Goal: Task Accomplishment & Management: Complete application form

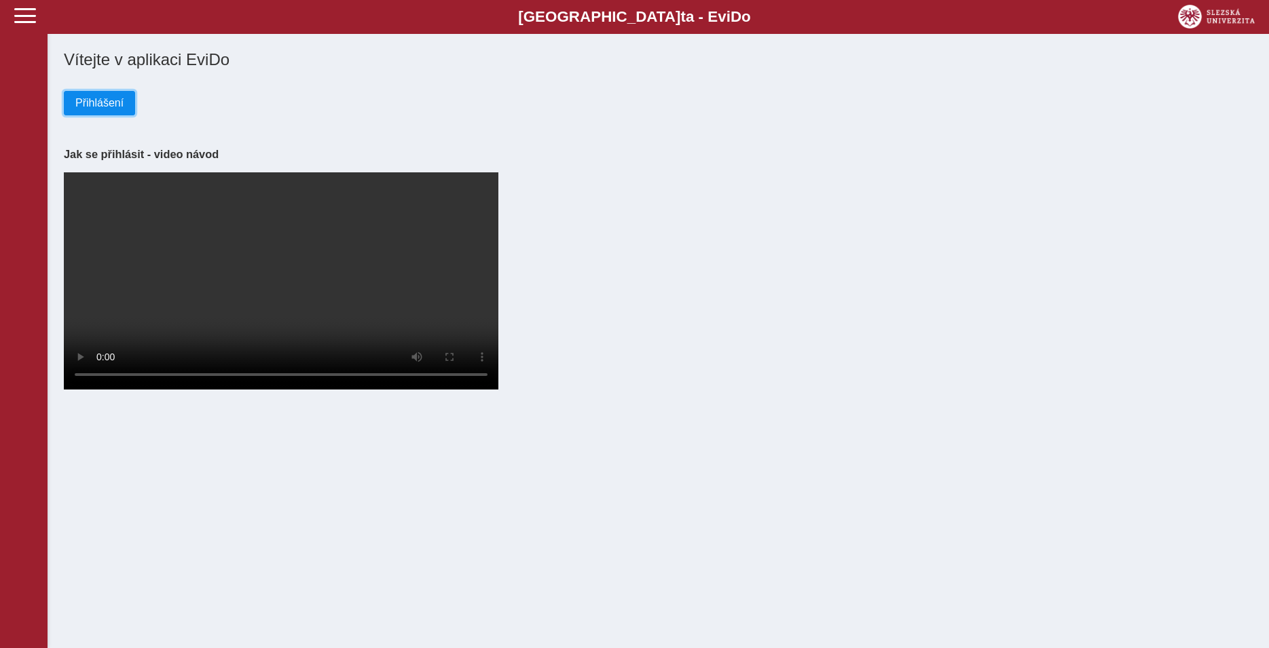
click at [94, 113] on button "Přihlášení" at bounding box center [99, 103] width 71 height 24
click at [106, 109] on span "Přihlášení" at bounding box center [99, 103] width 48 height 12
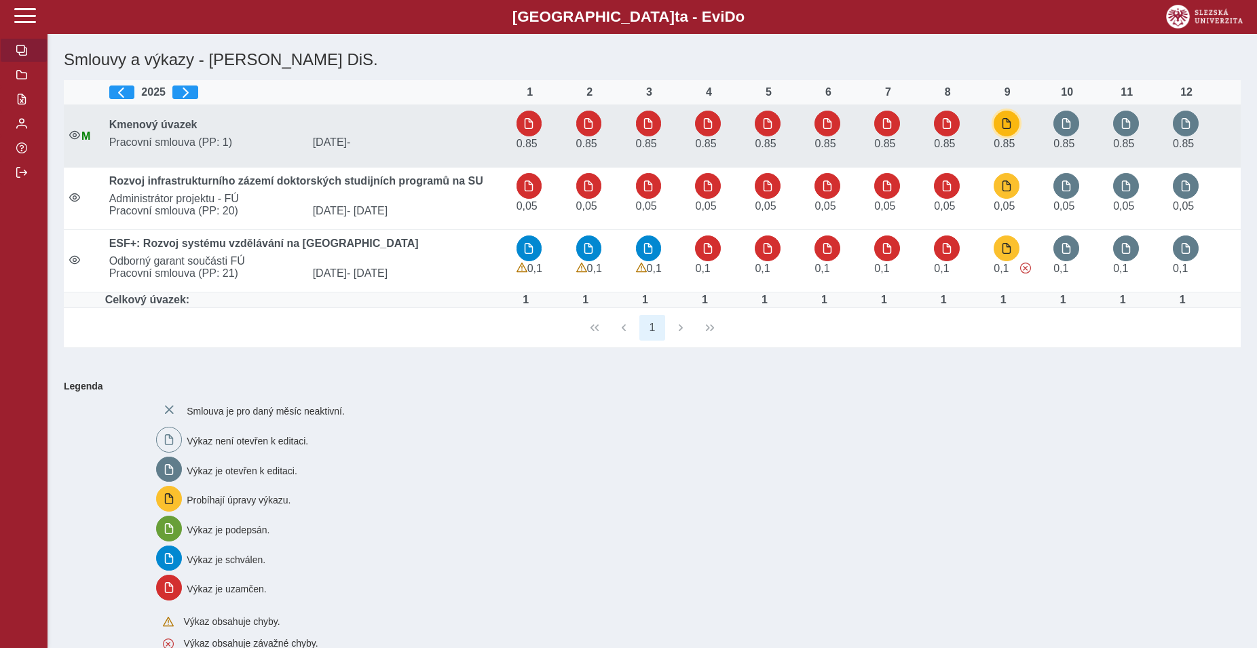
click at [1012, 129] on span "button" at bounding box center [1006, 123] width 11 height 11
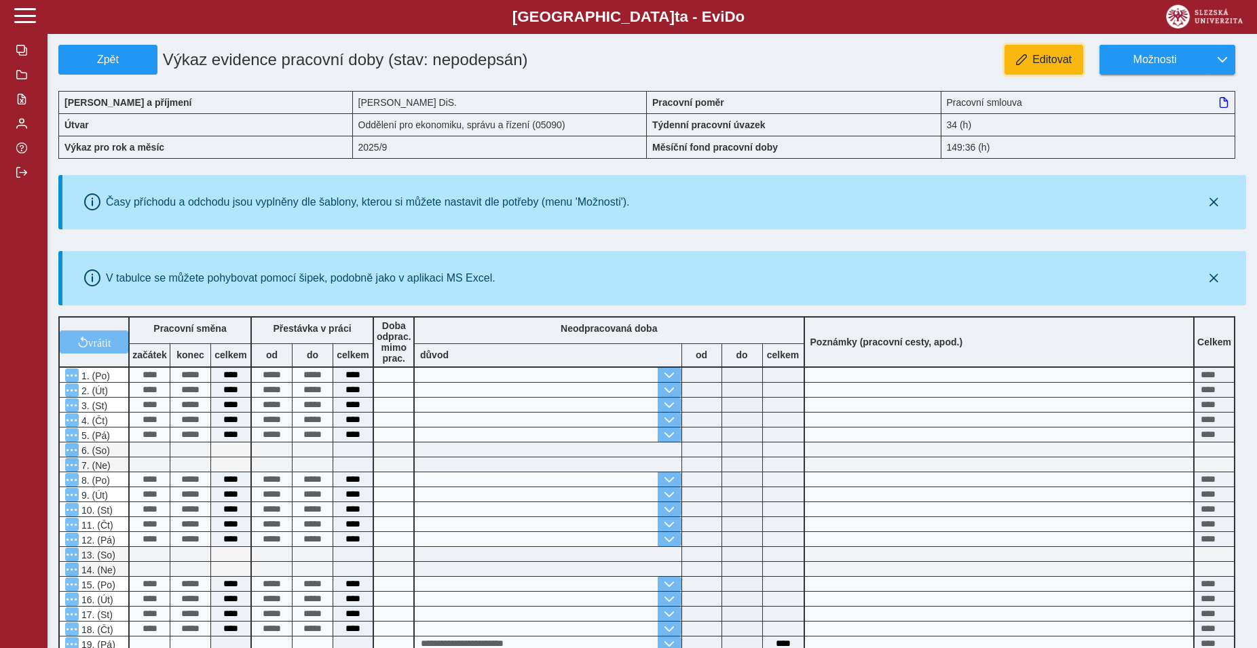
click at [1061, 67] on button "Editovat" at bounding box center [1044, 60] width 79 height 30
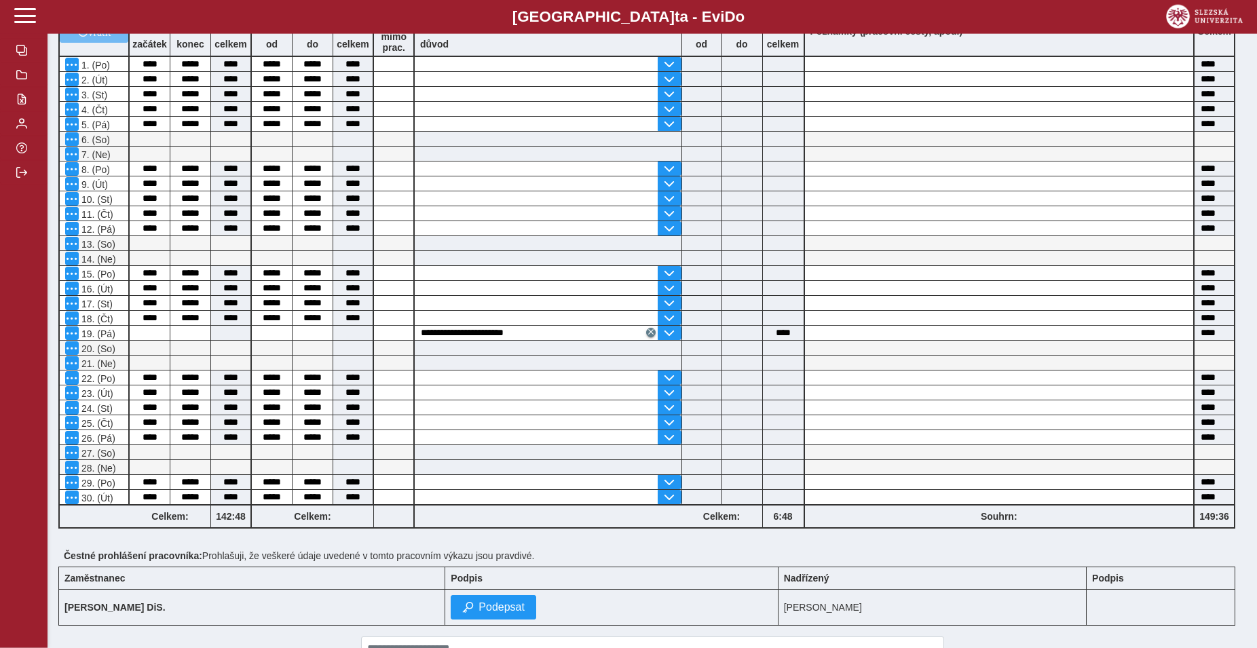
scroll to position [346, 0]
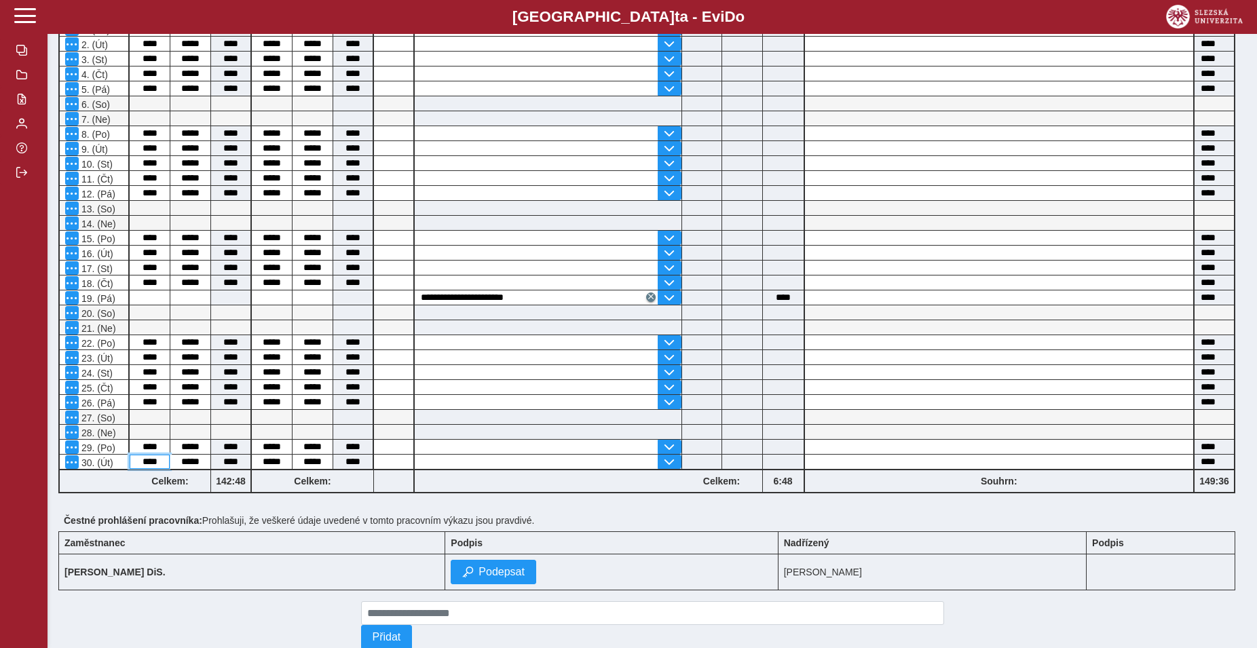
click at [141, 466] on input "****" at bounding box center [150, 462] width 40 height 14
type input "****"
click at [186, 466] on input "*****" at bounding box center [190, 462] width 40 height 14
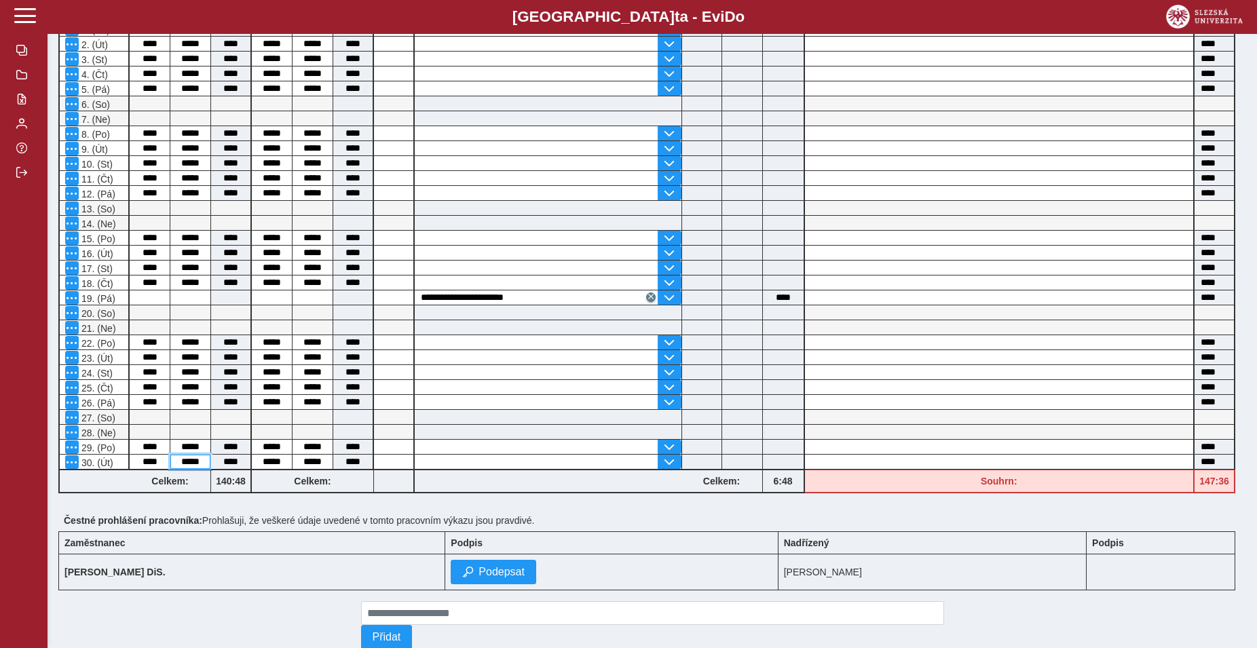
type input "****"
click at [202, 460] on input "*****" at bounding box center [190, 462] width 40 height 14
click at [189, 466] on input "*****" at bounding box center [190, 462] width 40 height 14
click at [202, 468] on input "*****" at bounding box center [190, 462] width 40 height 14
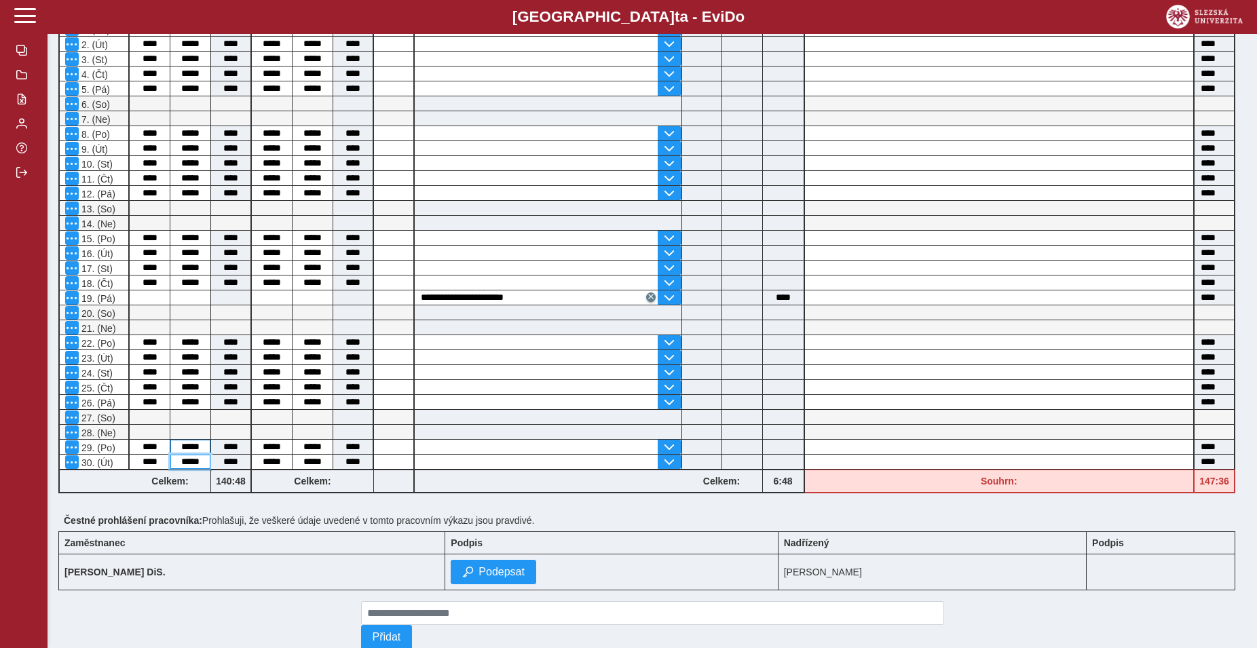
type input "*****"
click at [201, 447] on input "*****" at bounding box center [190, 447] width 40 height 14
type input "****"
click at [188, 466] on input "*****" at bounding box center [190, 462] width 40 height 14
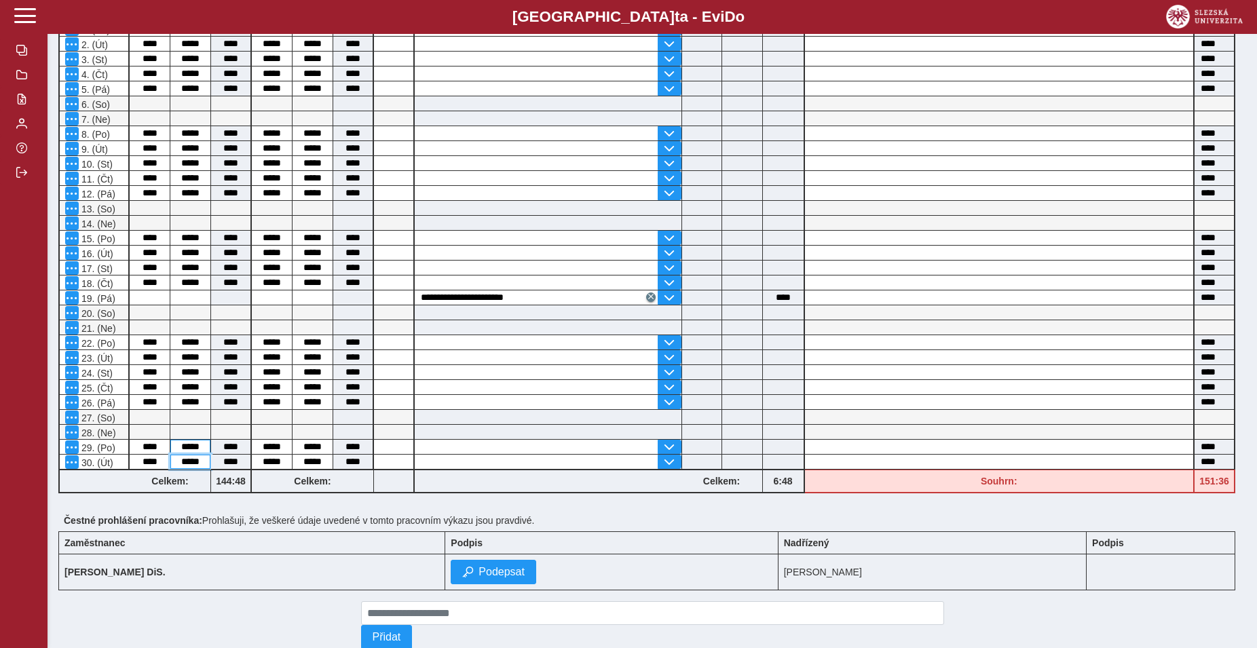
type input "*****"
click at [195, 449] on input "*****" at bounding box center [190, 447] width 40 height 14
type input "****"
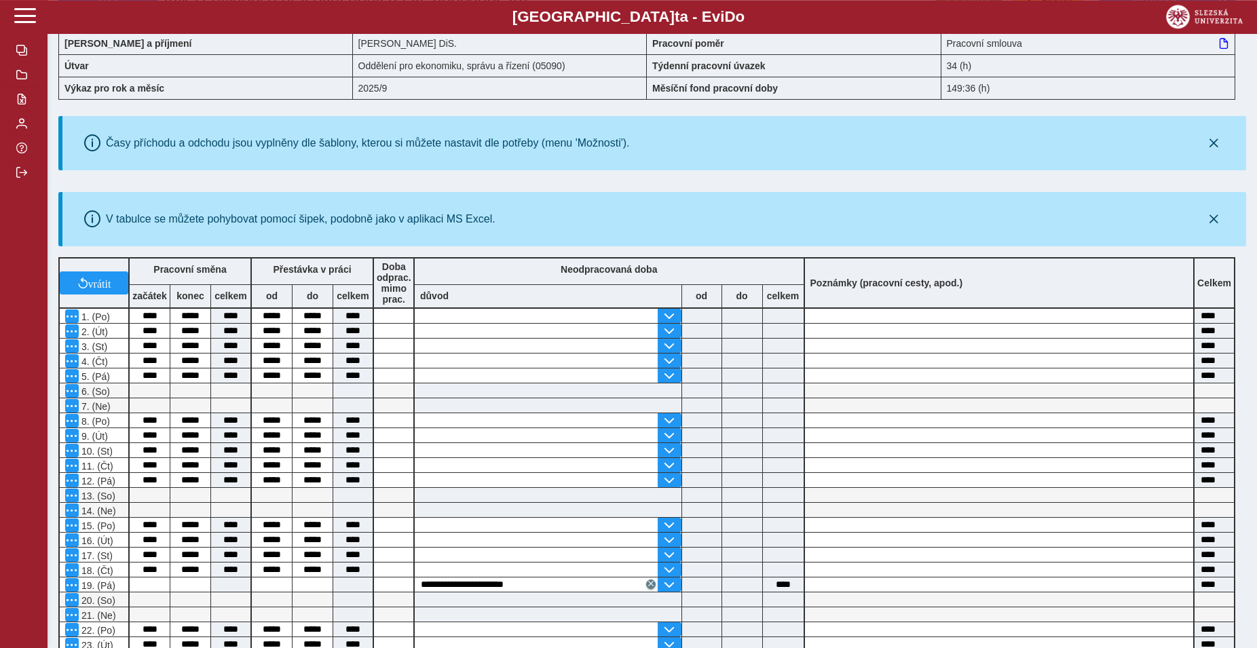
scroll to position [0, 0]
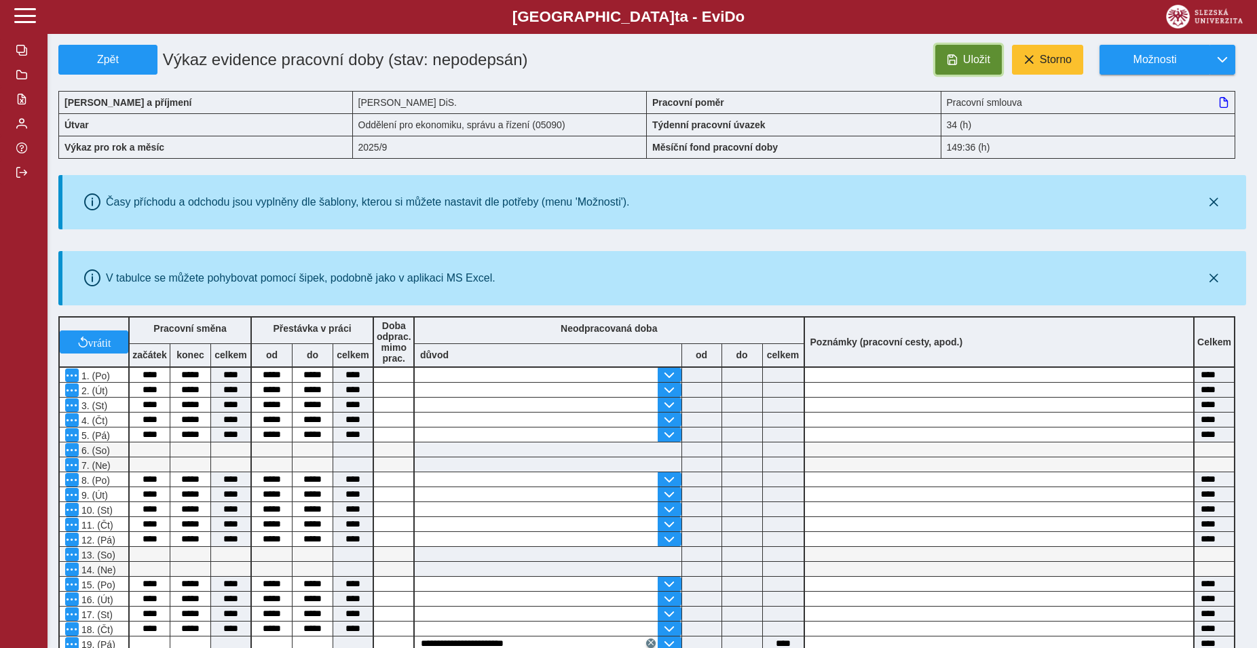
click at [989, 62] on span "Uložit" at bounding box center [976, 60] width 27 height 12
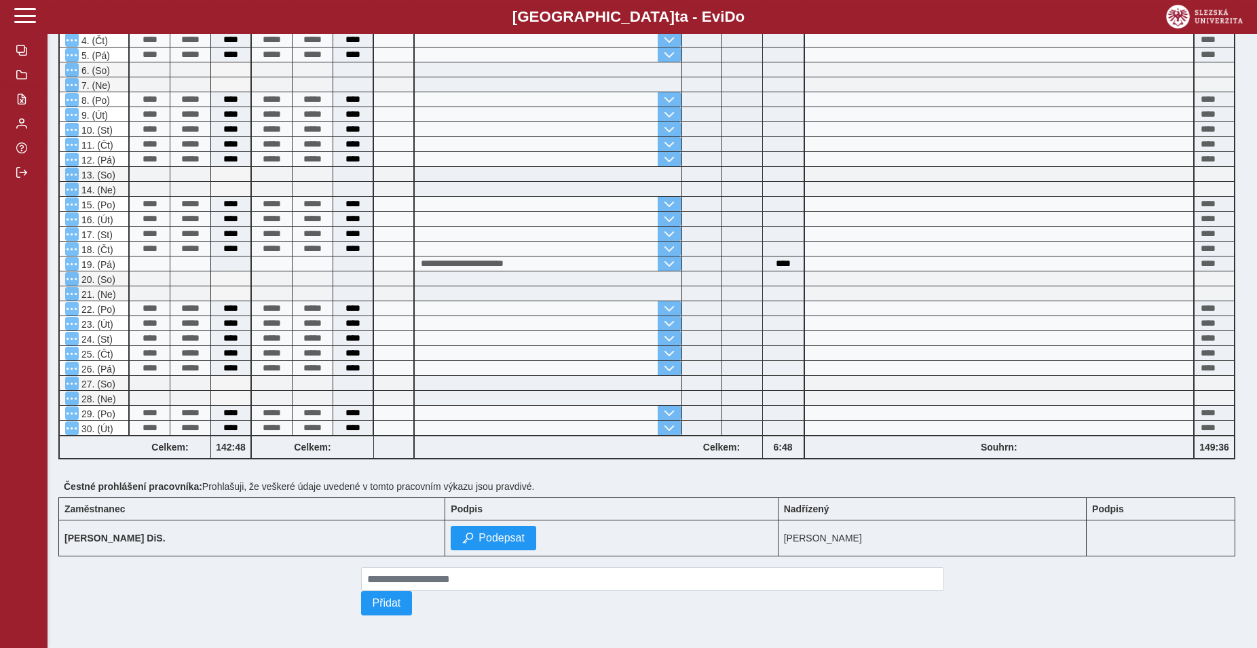
scroll to position [394, 0]
click at [468, 526] on button "Podepsat" at bounding box center [494, 538] width 86 height 24
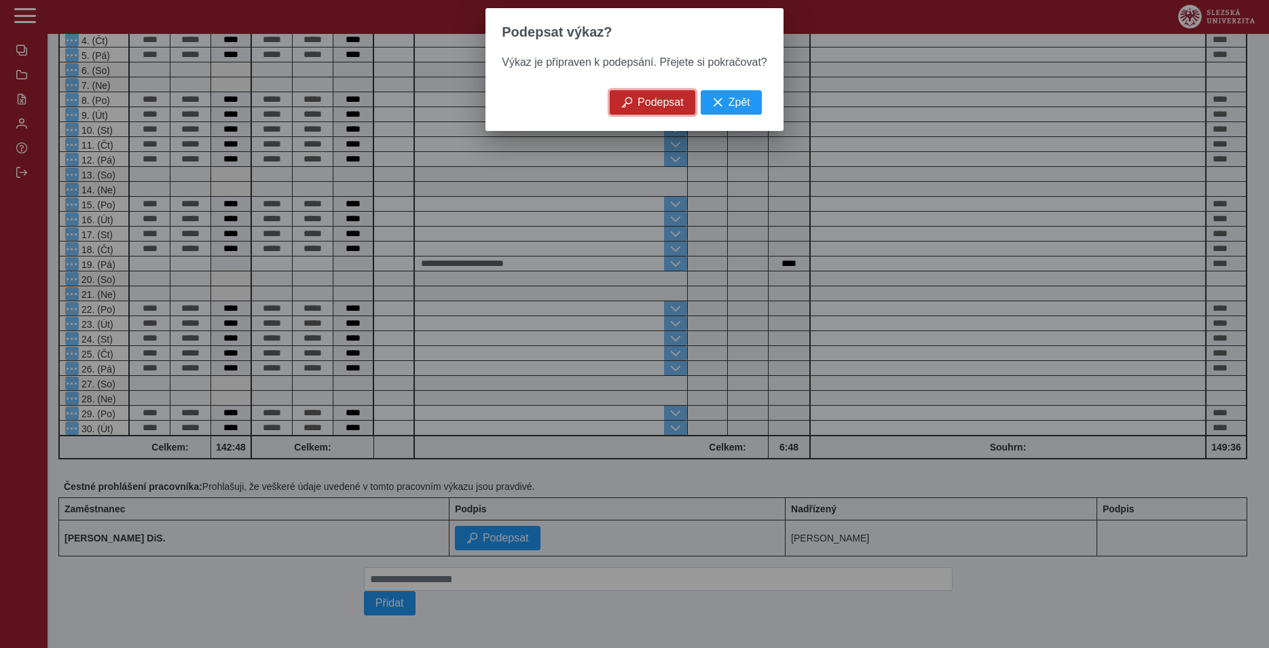
click at [650, 109] on span "Podepsat" at bounding box center [661, 102] width 46 height 12
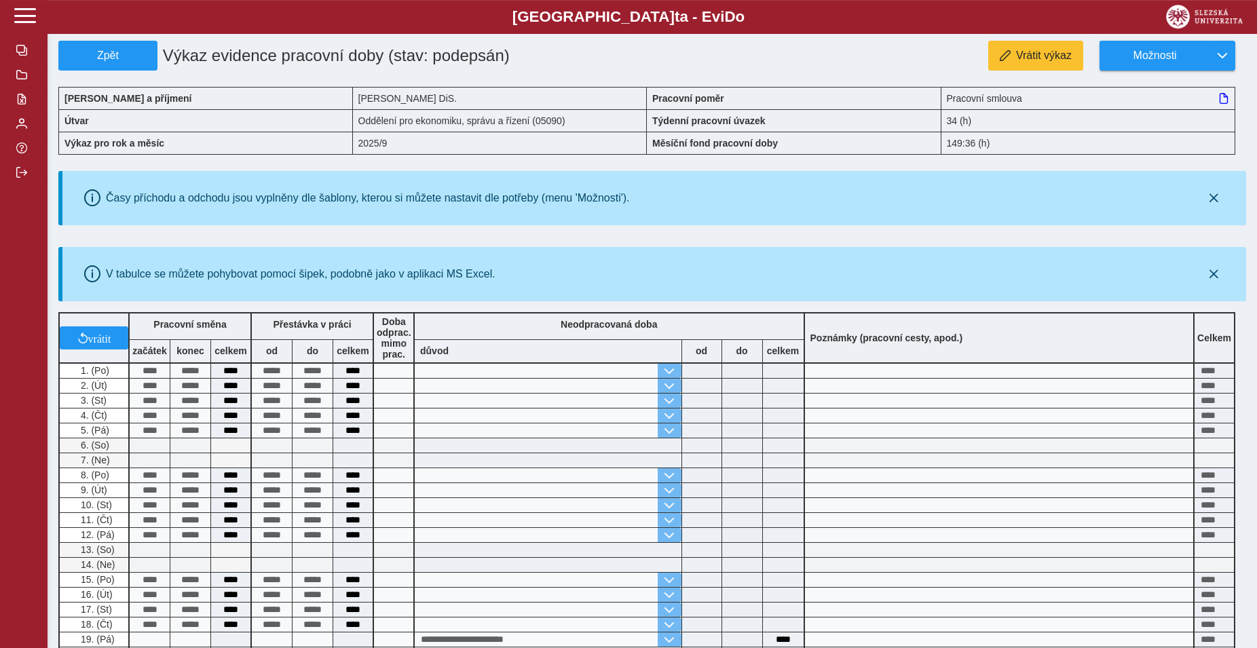
scroll to position [0, 0]
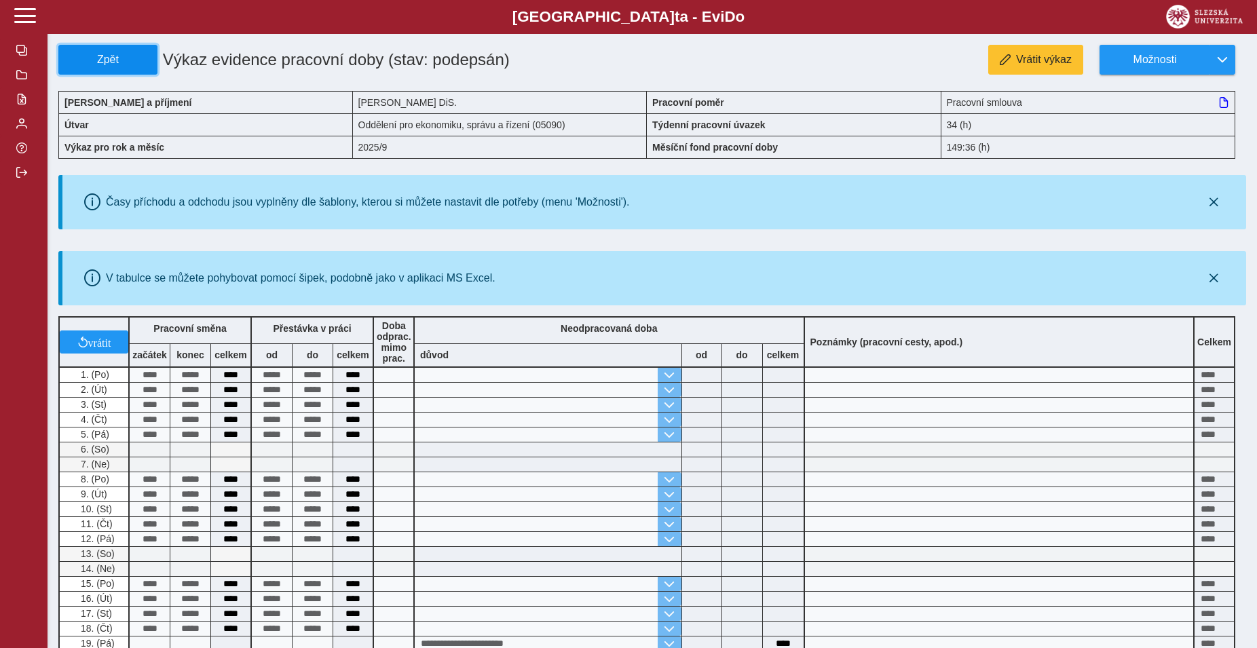
click at [100, 56] on span "Zpět" at bounding box center [108, 60] width 87 height 12
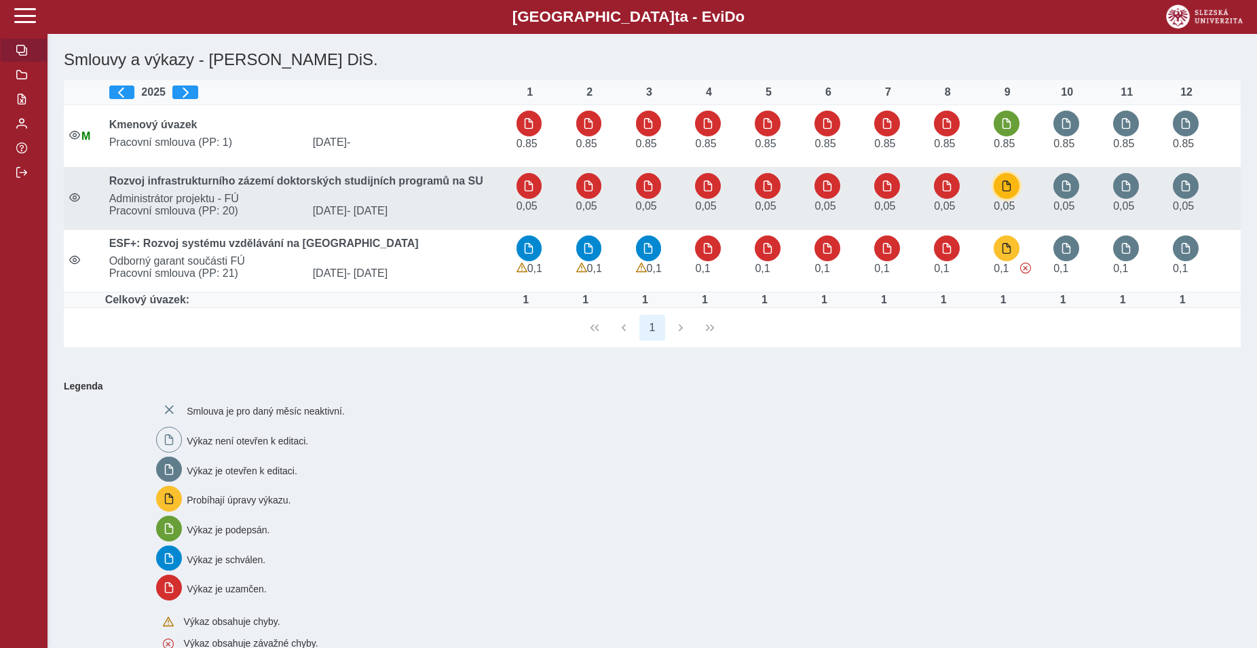
click at [1011, 191] on span "button" at bounding box center [1006, 186] width 11 height 11
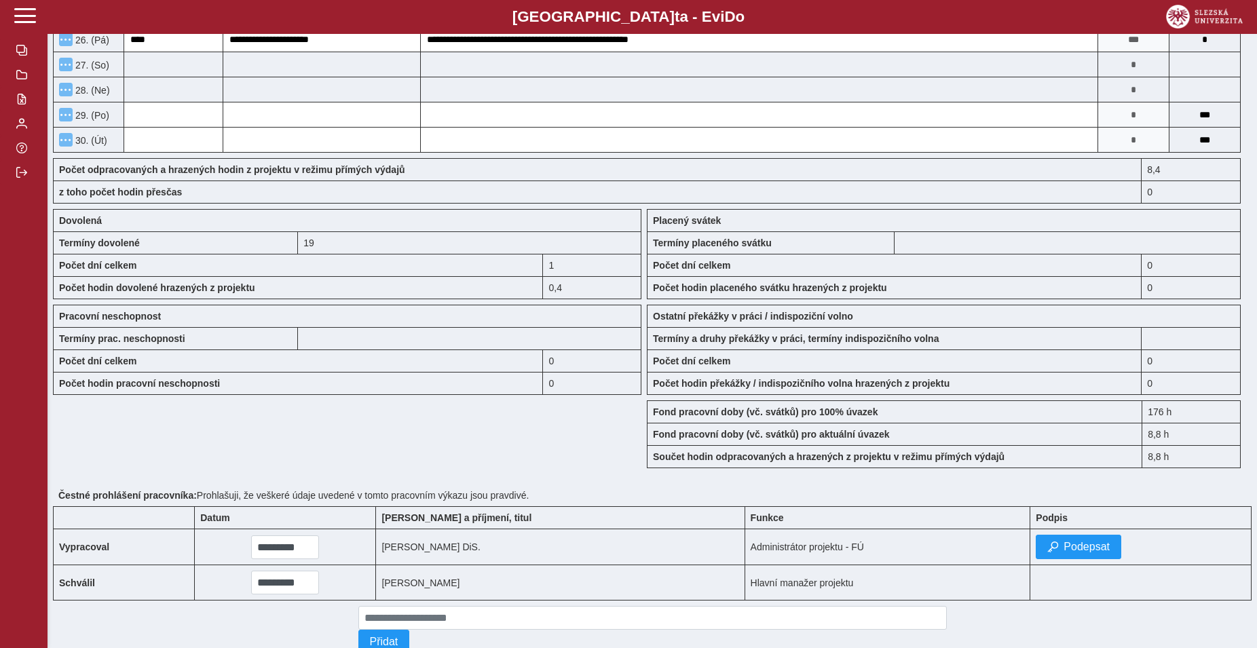
scroll to position [966, 0]
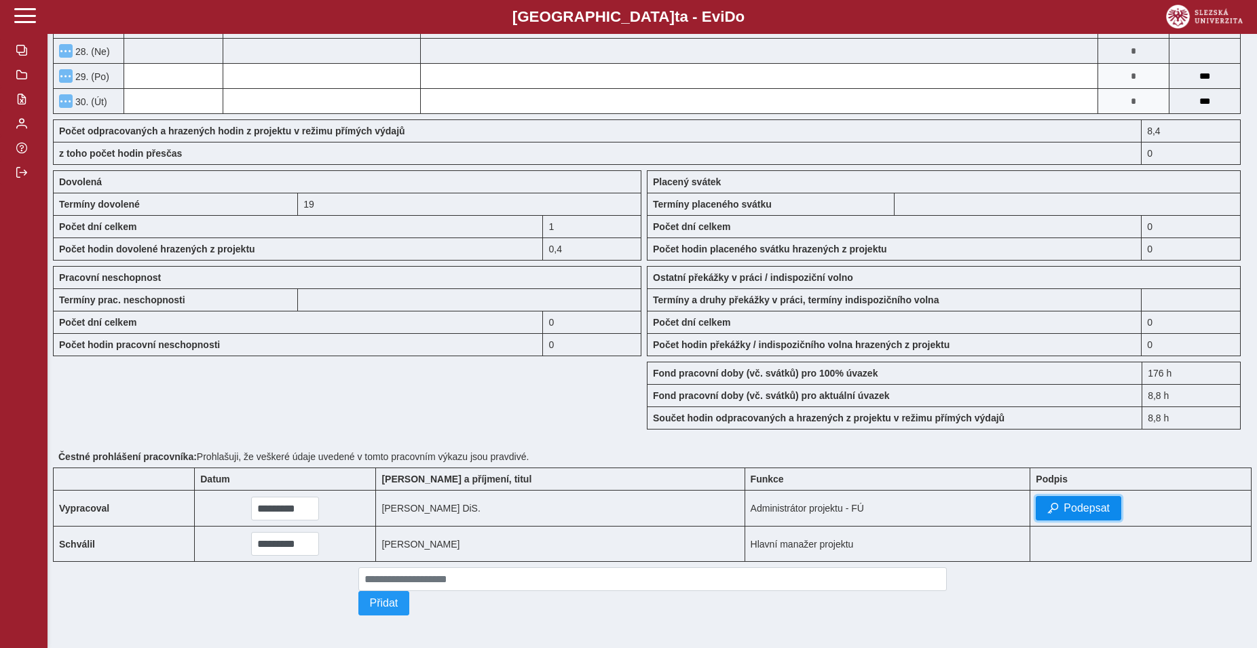
click at [1064, 502] on span "Podepsat" at bounding box center [1087, 508] width 46 height 12
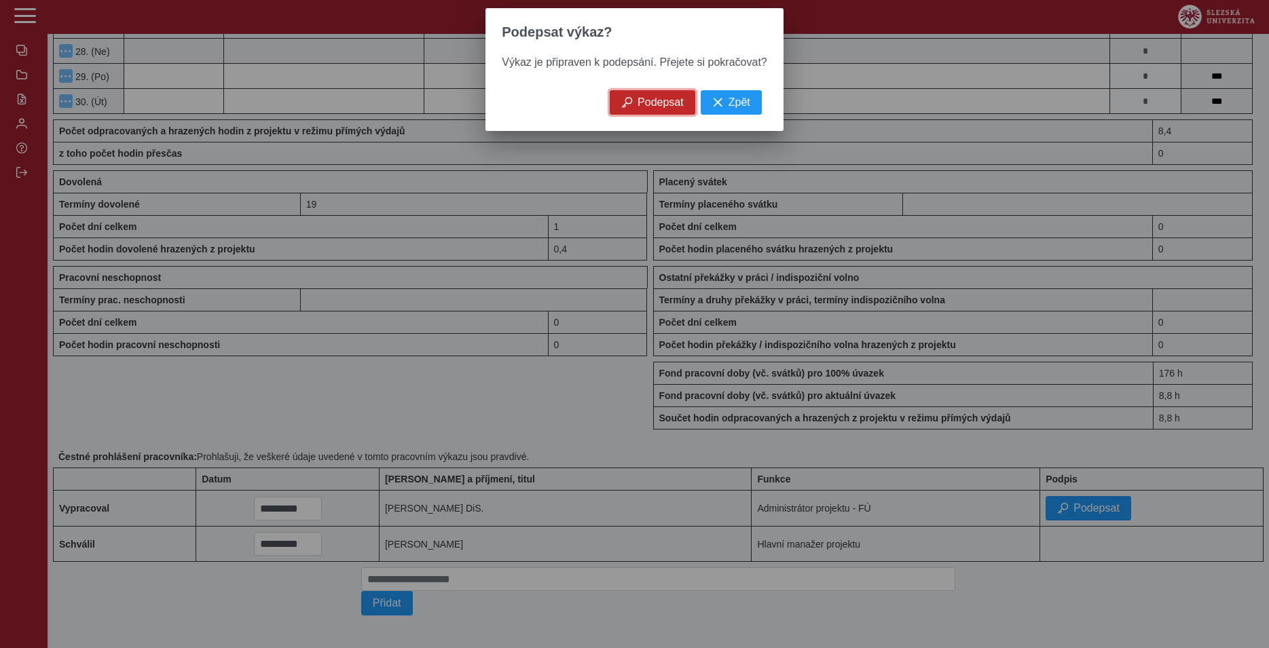
click at [672, 104] on span "Podepsat" at bounding box center [661, 102] width 46 height 12
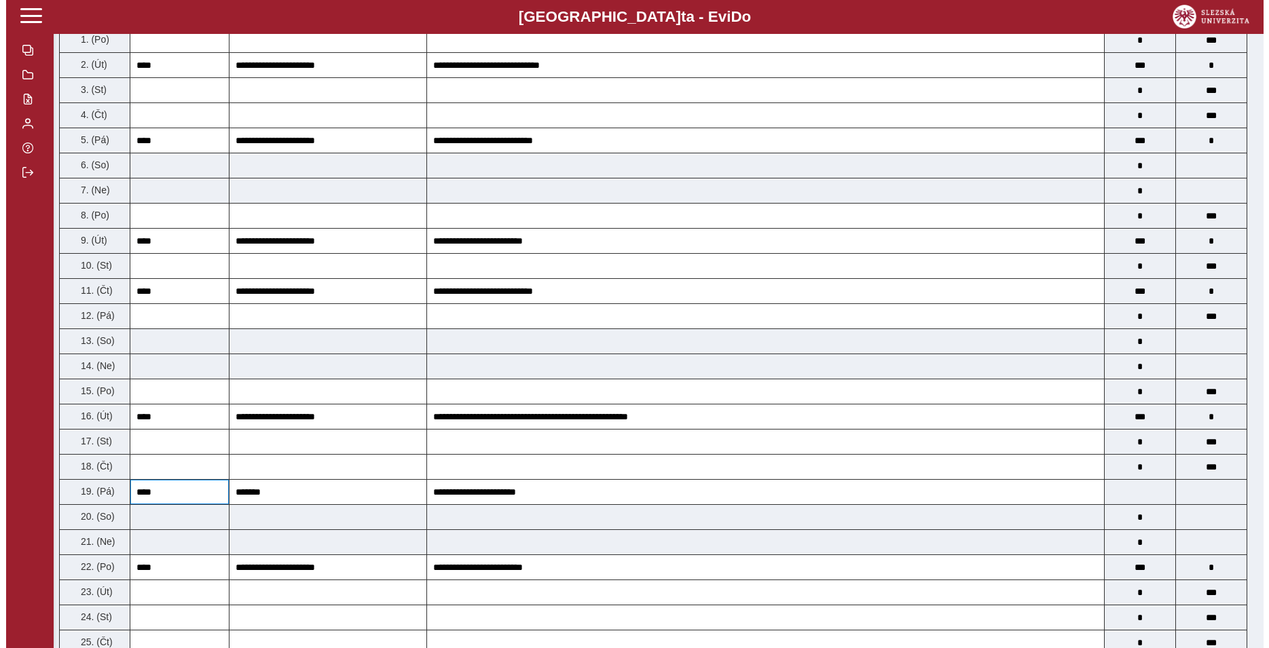
scroll to position [0, 0]
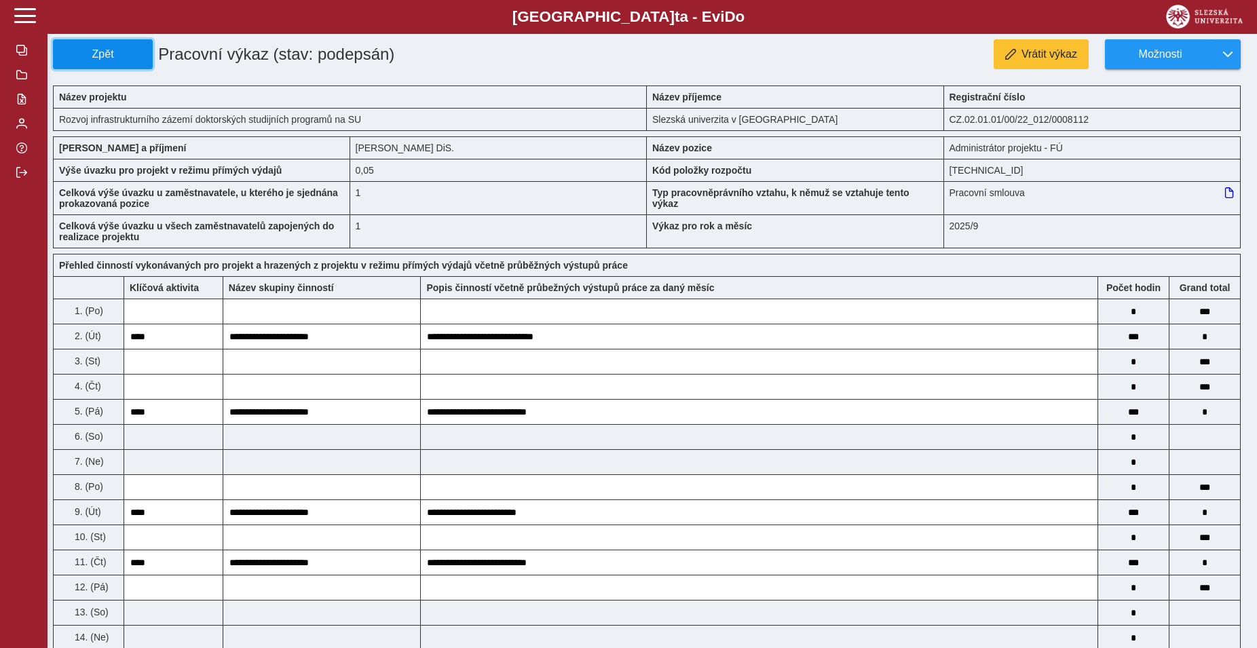
click at [77, 51] on span "Zpět" at bounding box center [103, 54] width 88 height 12
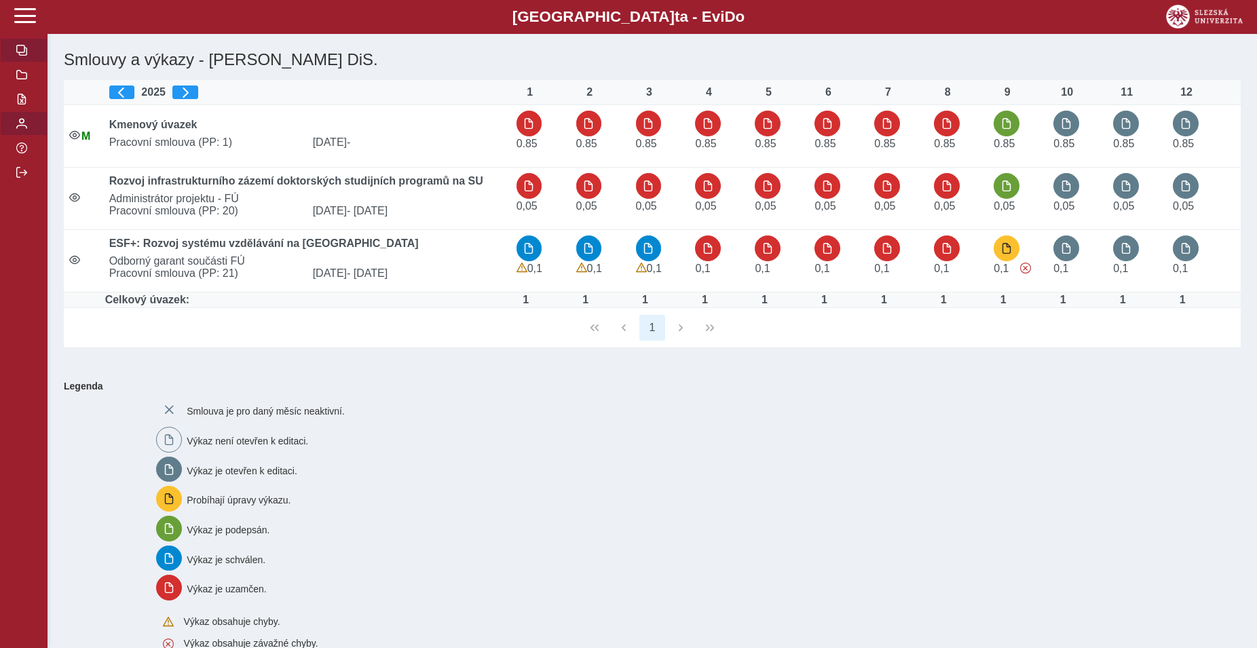
click at [26, 129] on span "button" at bounding box center [21, 123] width 11 height 11
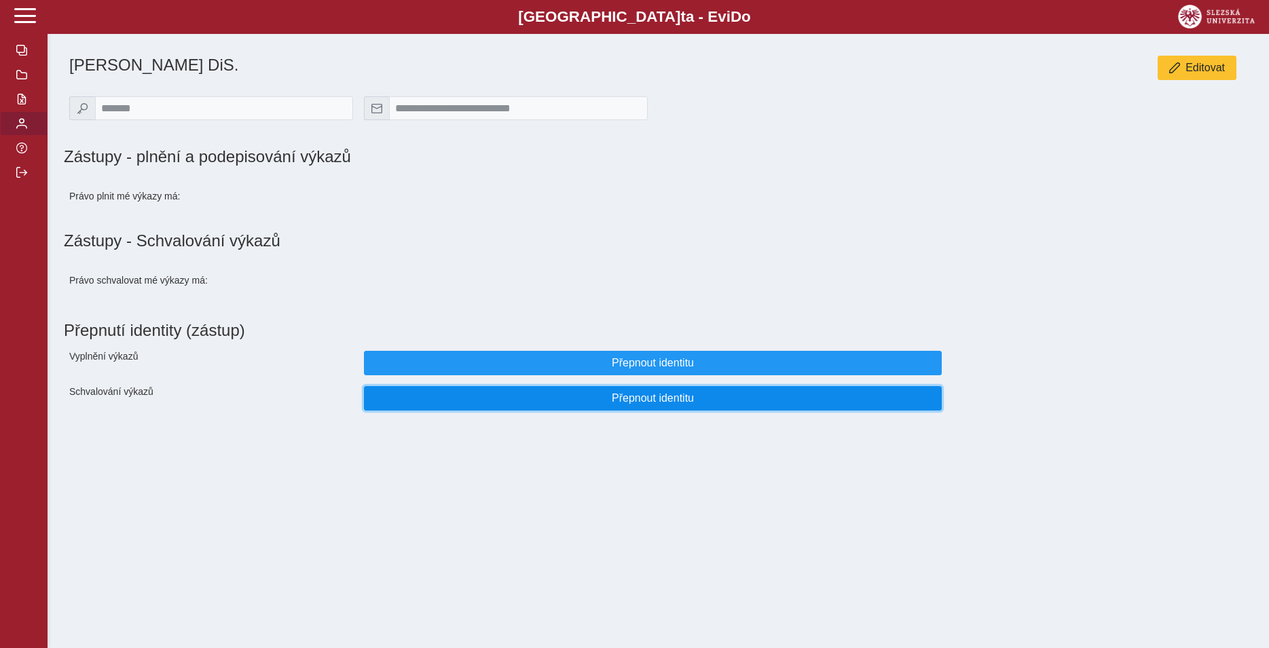
click at [582, 405] on span "Přepnout identitu" at bounding box center [652, 398] width 555 height 12
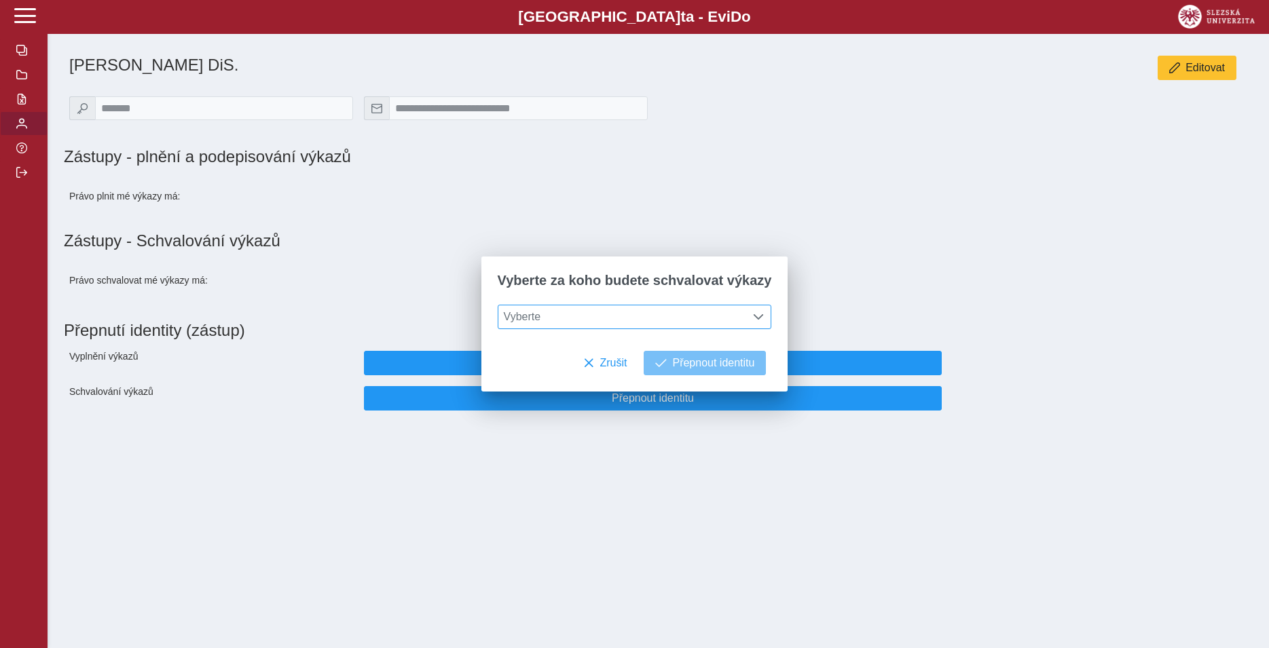
click at [577, 320] on span "Vyberte" at bounding box center [621, 317] width 247 height 23
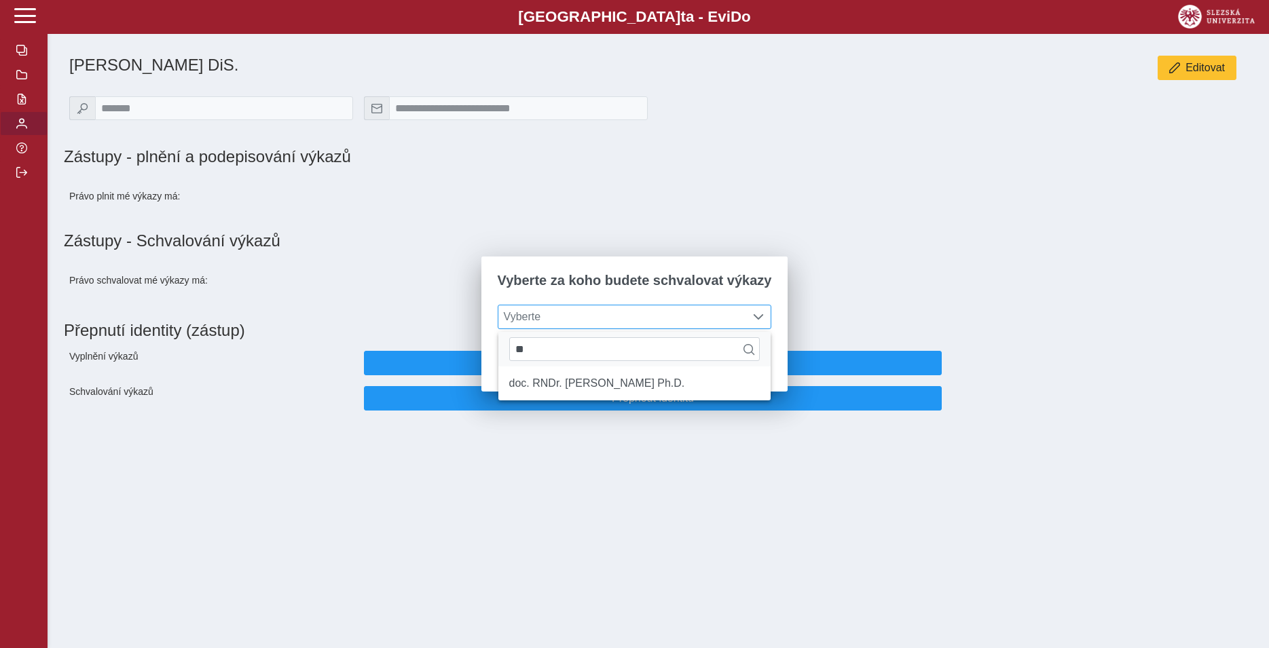
type input "**"
click at [555, 401] on ul "doc. RNDr. [PERSON_NAME] Ph.D." at bounding box center [634, 384] width 273 height 34
click at [556, 392] on li "doc. RNDr. [PERSON_NAME] Ph.D." at bounding box center [634, 383] width 273 height 23
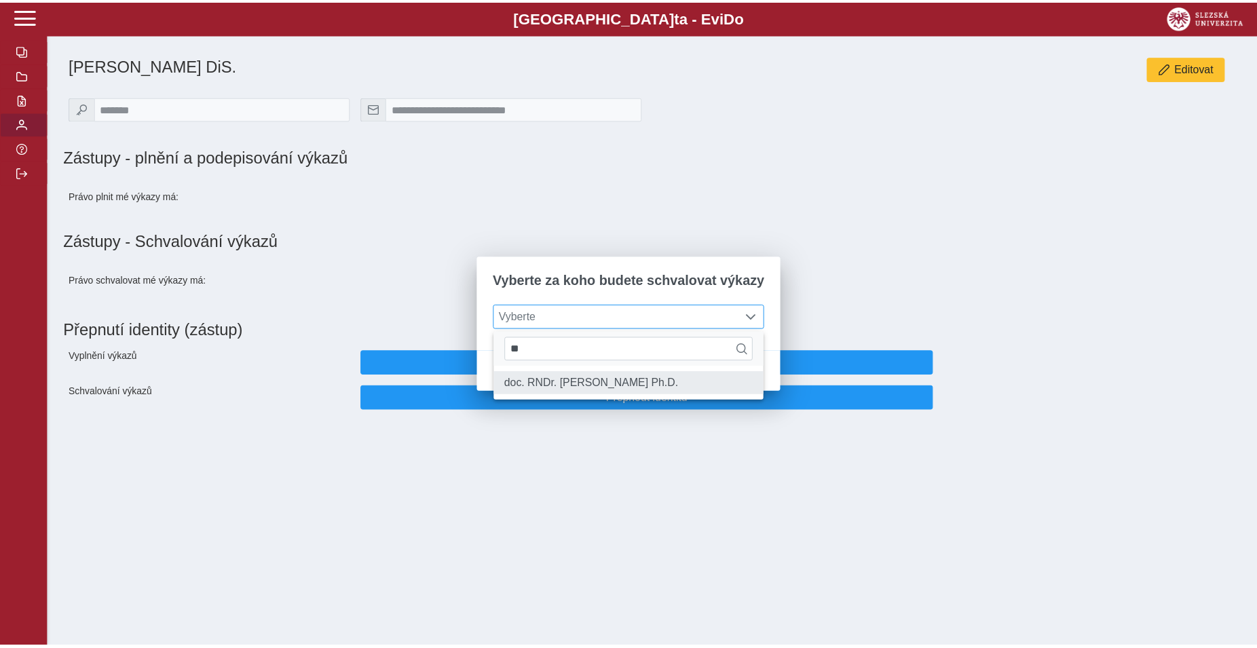
scroll to position [7, 56]
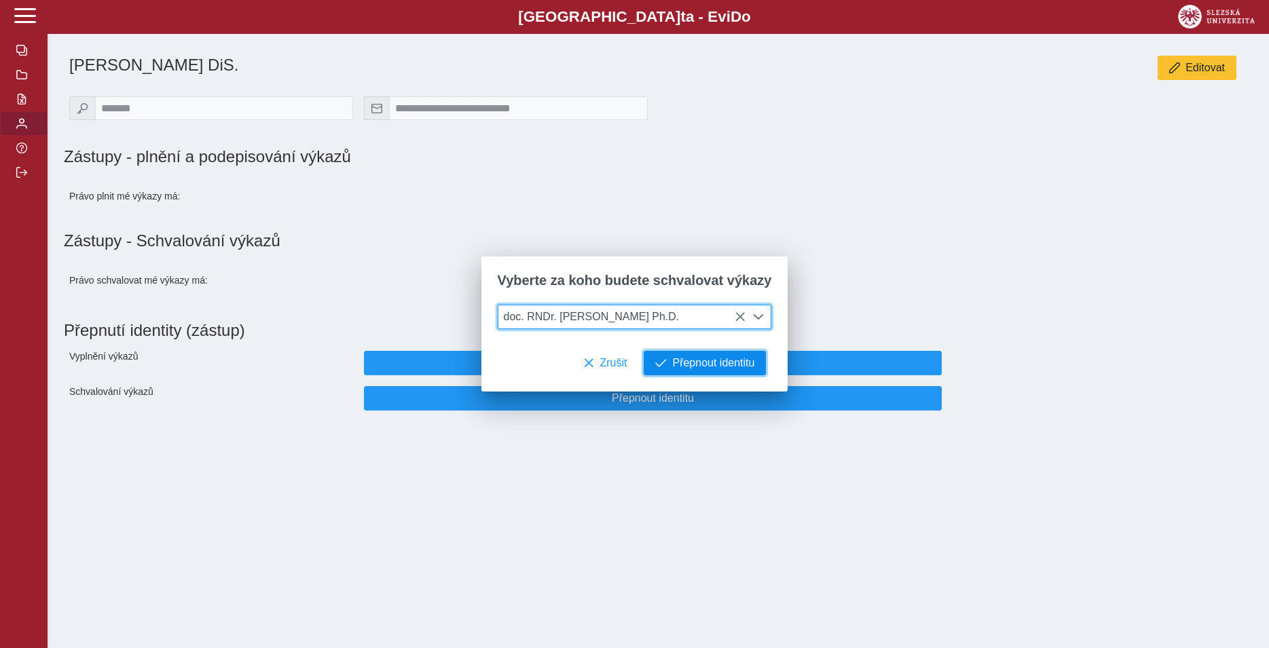
click at [719, 367] on span "Přepnout identitu" at bounding box center [713, 363] width 82 height 12
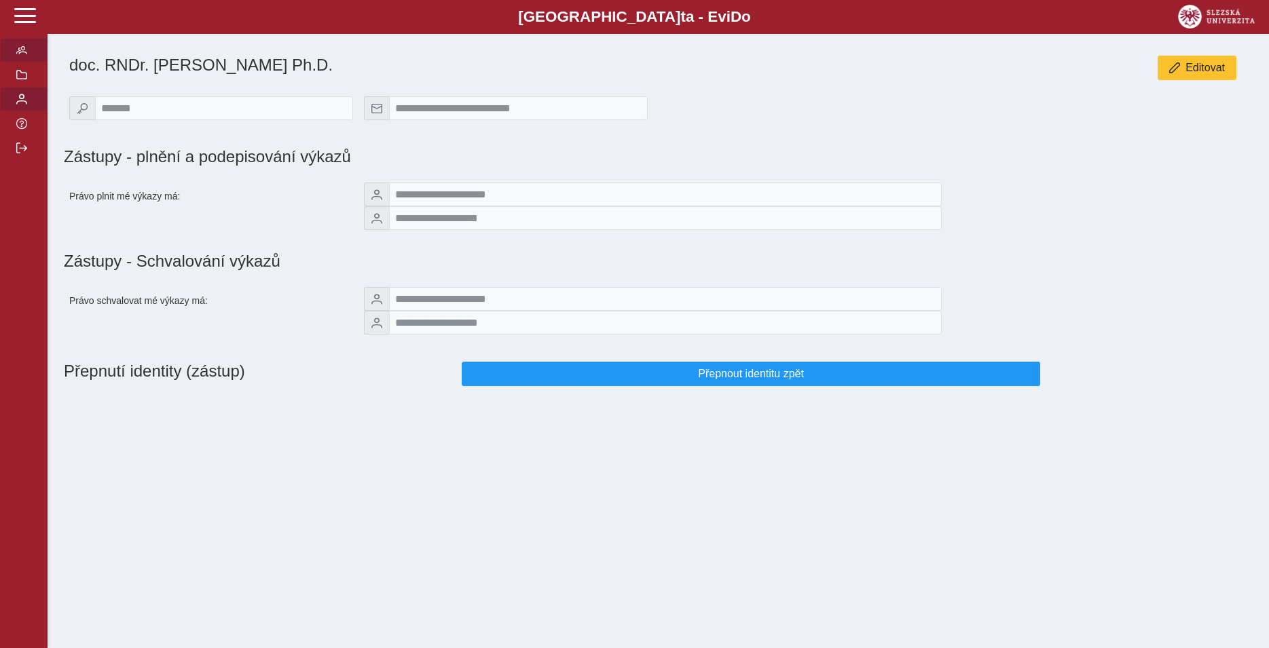
click at [18, 56] on span "button" at bounding box center [21, 50] width 11 height 11
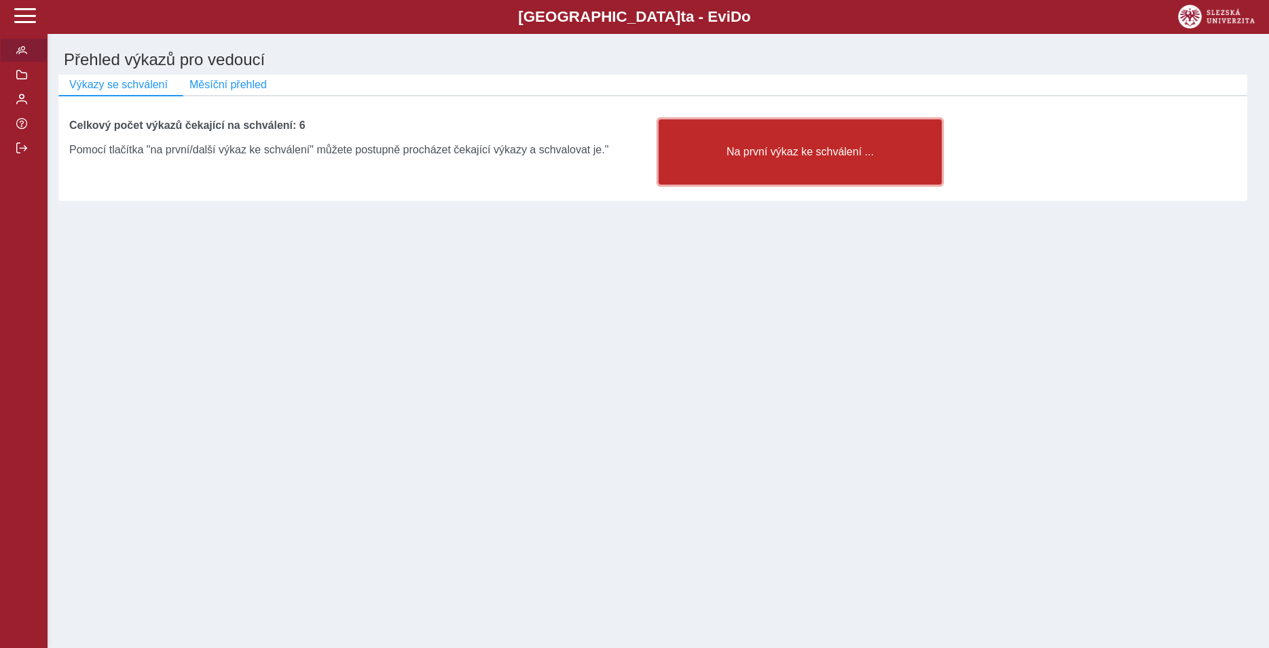
click at [760, 144] on button "Na první výkaz ke schválení ..." at bounding box center [801, 152] width 284 height 65
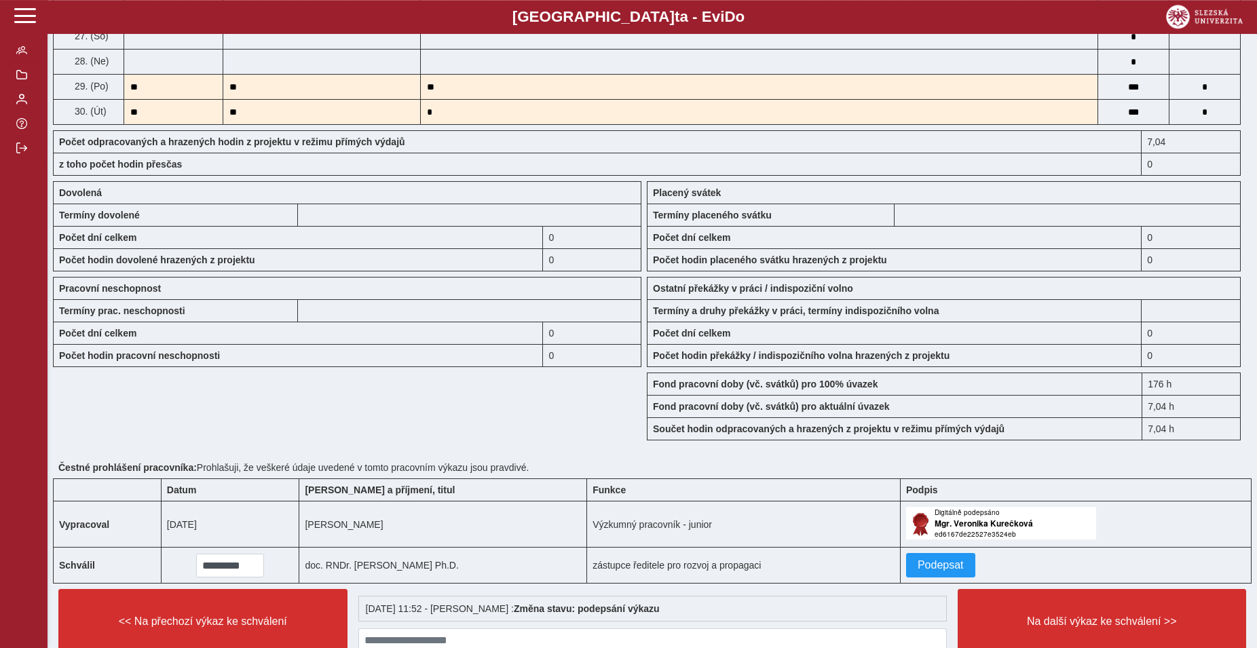
scroll to position [970, 0]
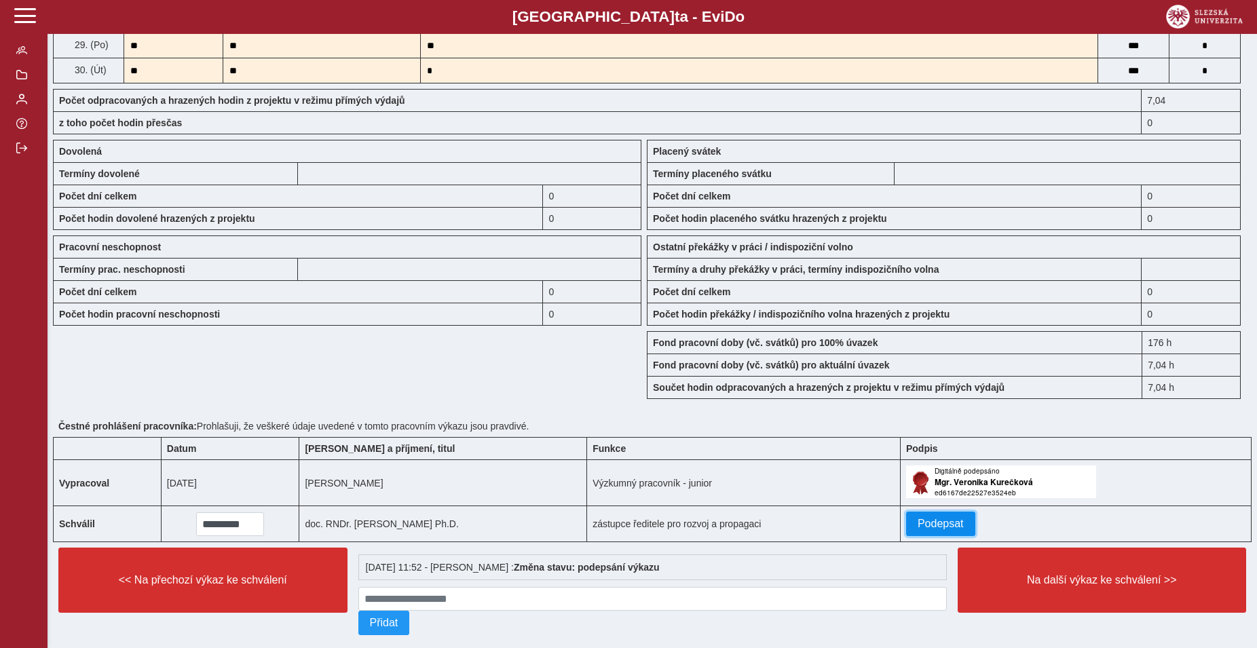
click at [932, 530] on span "Podepsat" at bounding box center [941, 524] width 46 height 12
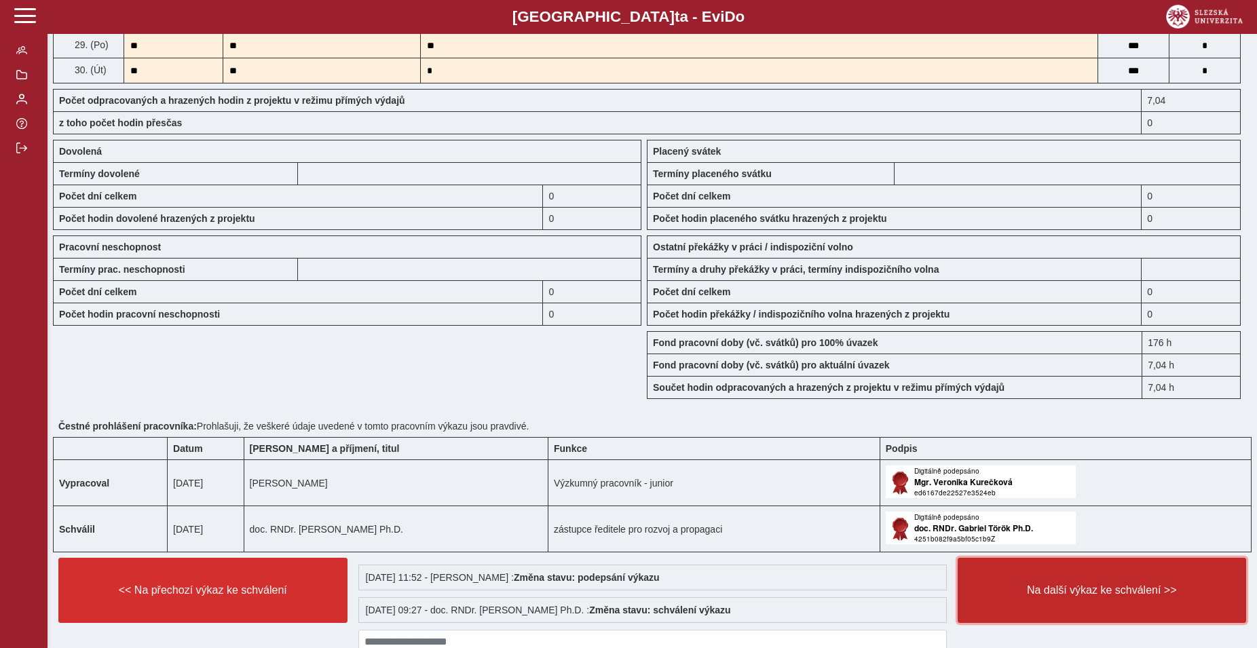
click at [1044, 597] on span "Na další výkaz ke schválení >>" at bounding box center [1103, 591] width 266 height 12
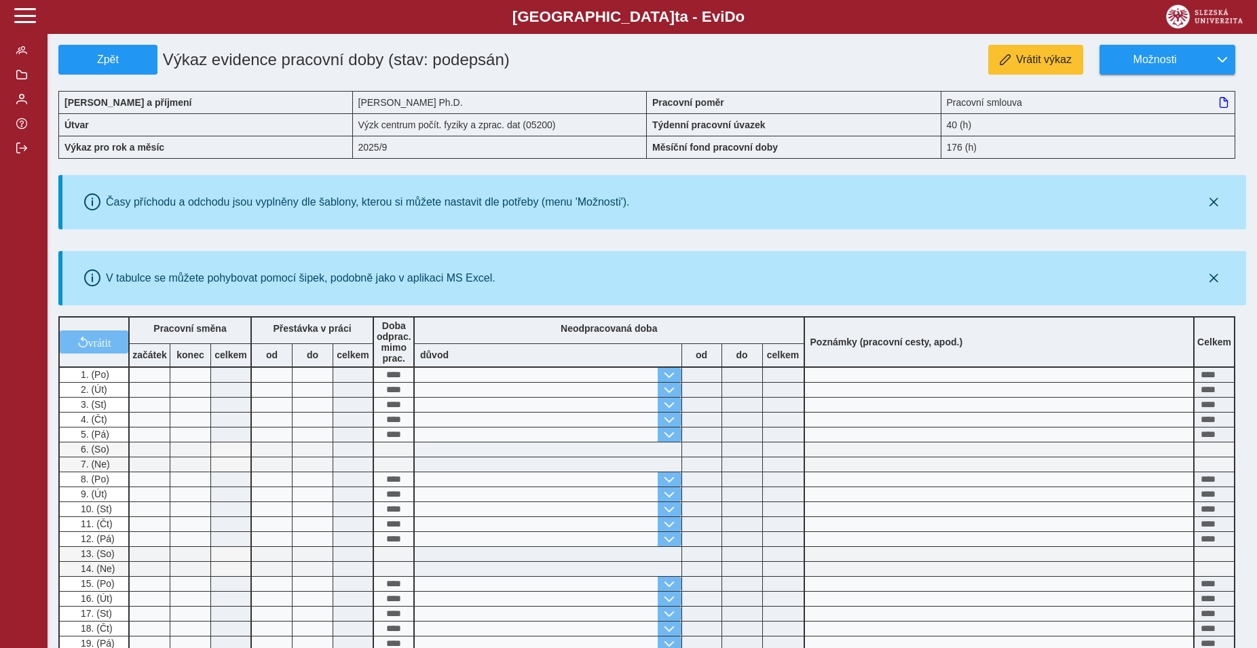
scroll to position [443, 0]
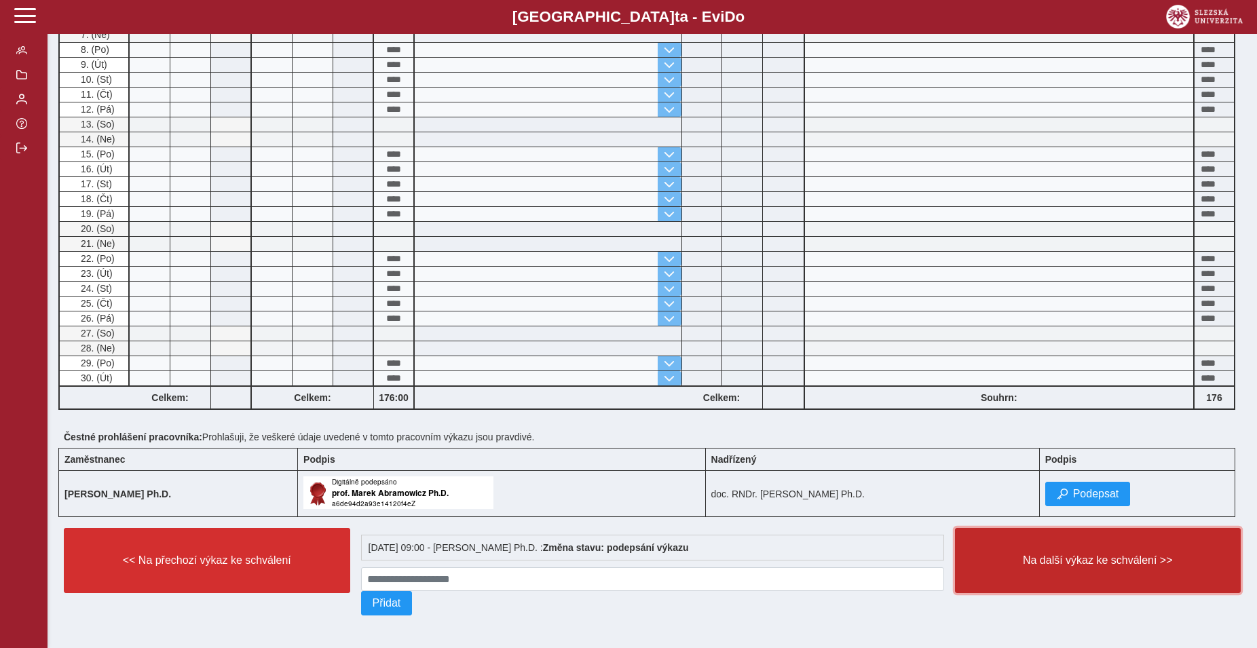
click at [1103, 557] on span "Na další výkaz ke schválení >>" at bounding box center [1098, 561] width 263 height 12
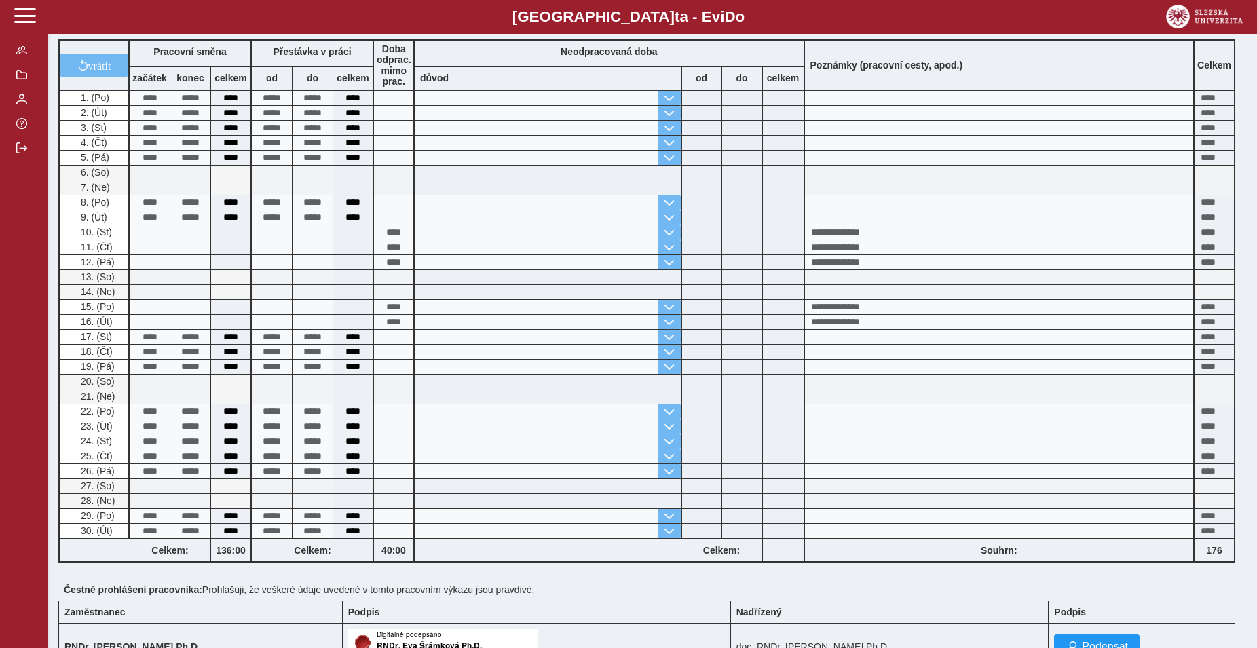
scroll to position [509, 0]
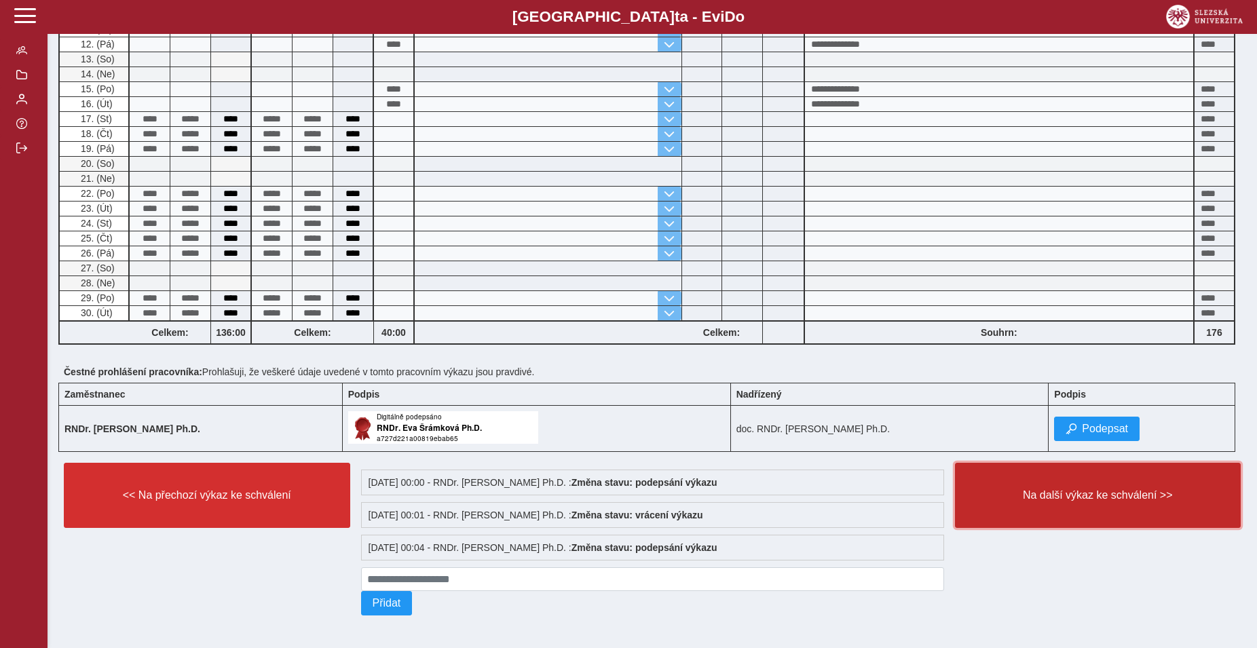
click at [1073, 493] on span "Na další výkaz ke schválení >>" at bounding box center [1098, 496] width 263 height 12
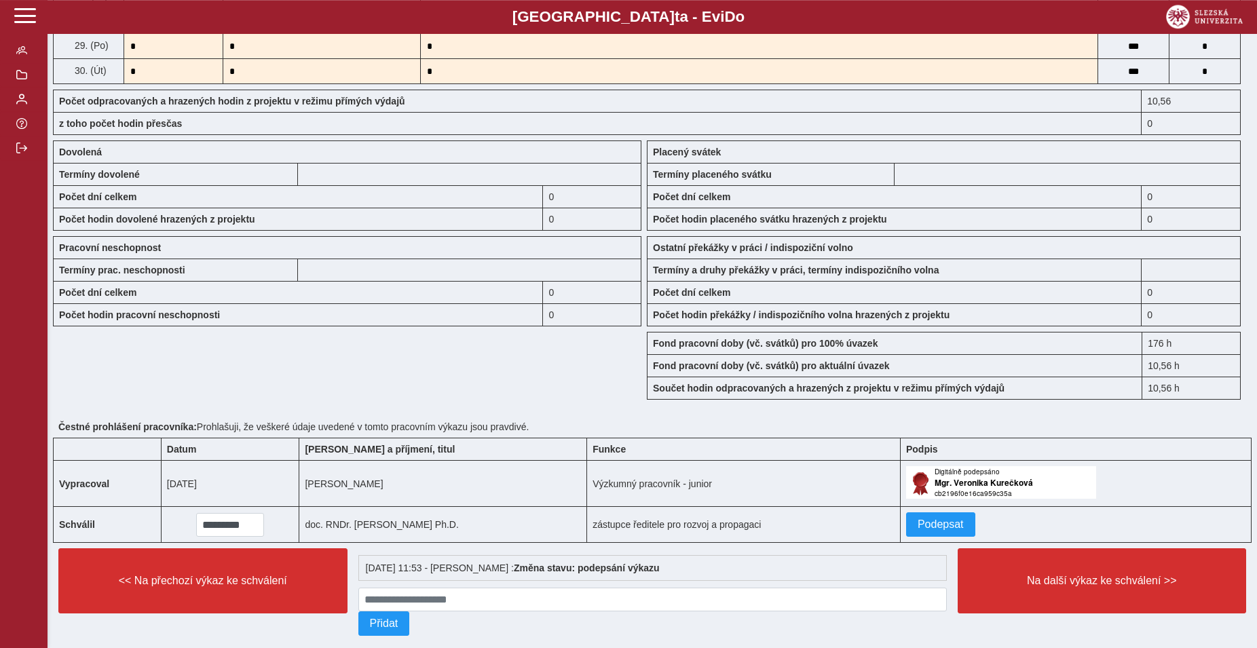
scroll to position [970, 0]
click at [938, 530] on span "Podepsat" at bounding box center [941, 524] width 46 height 12
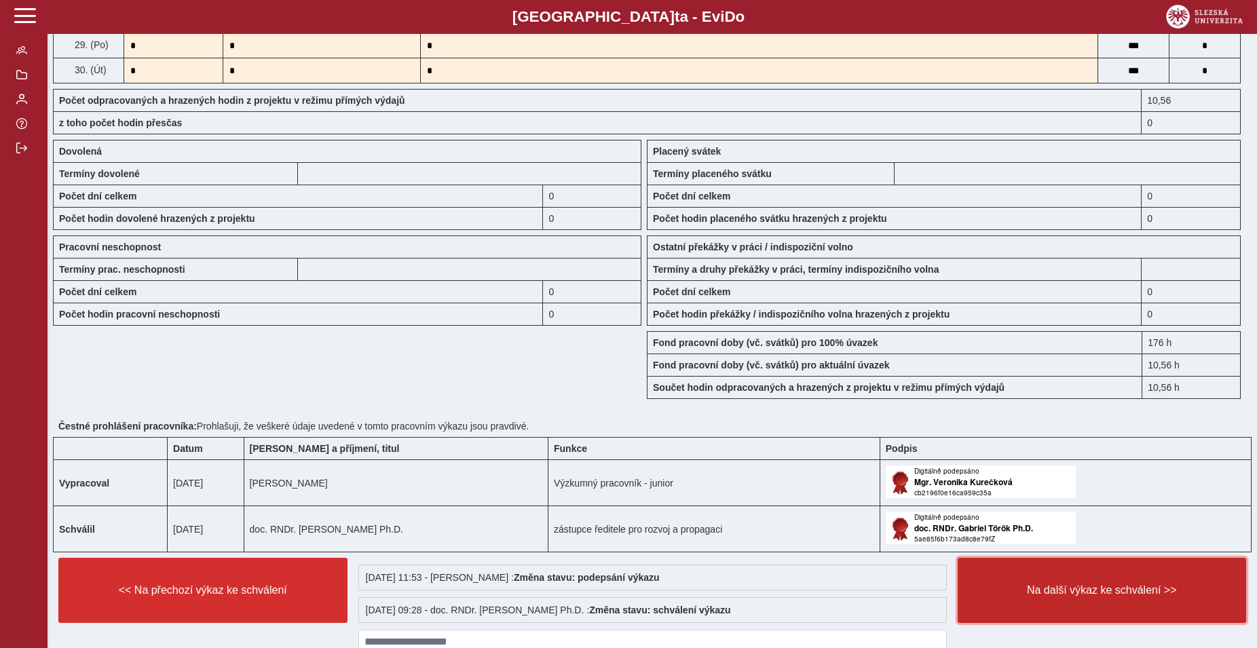
click at [1037, 597] on span "Na další výkaz ke schválení >>" at bounding box center [1103, 591] width 266 height 12
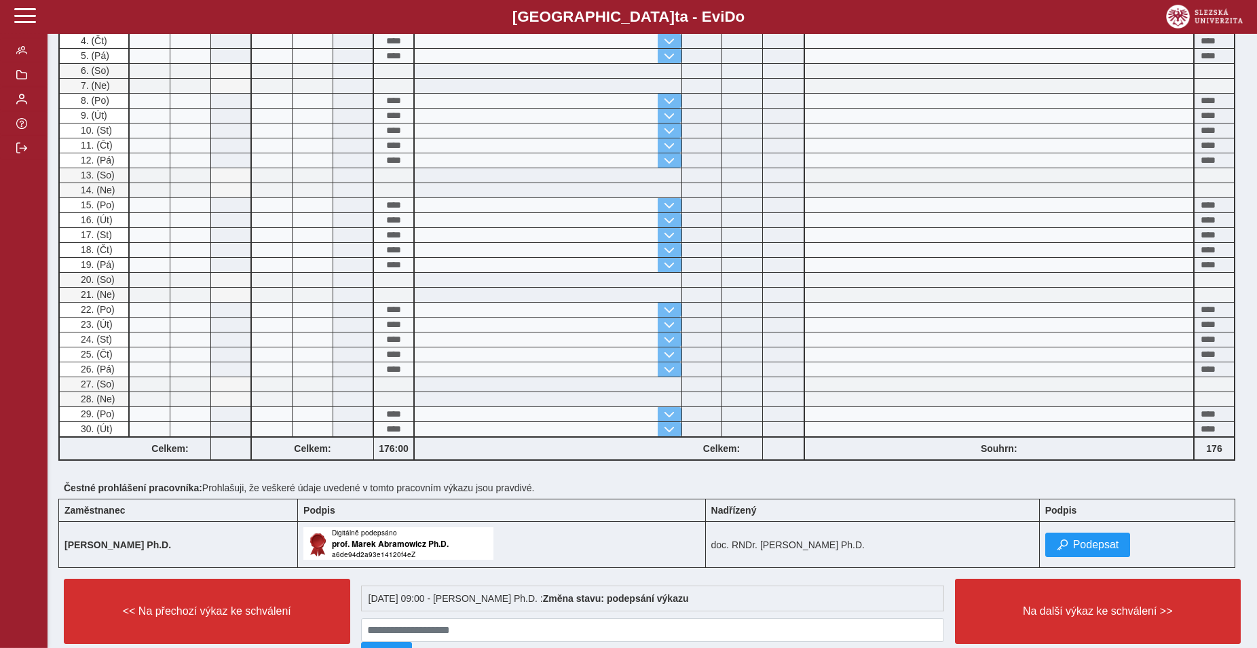
scroll to position [443, 0]
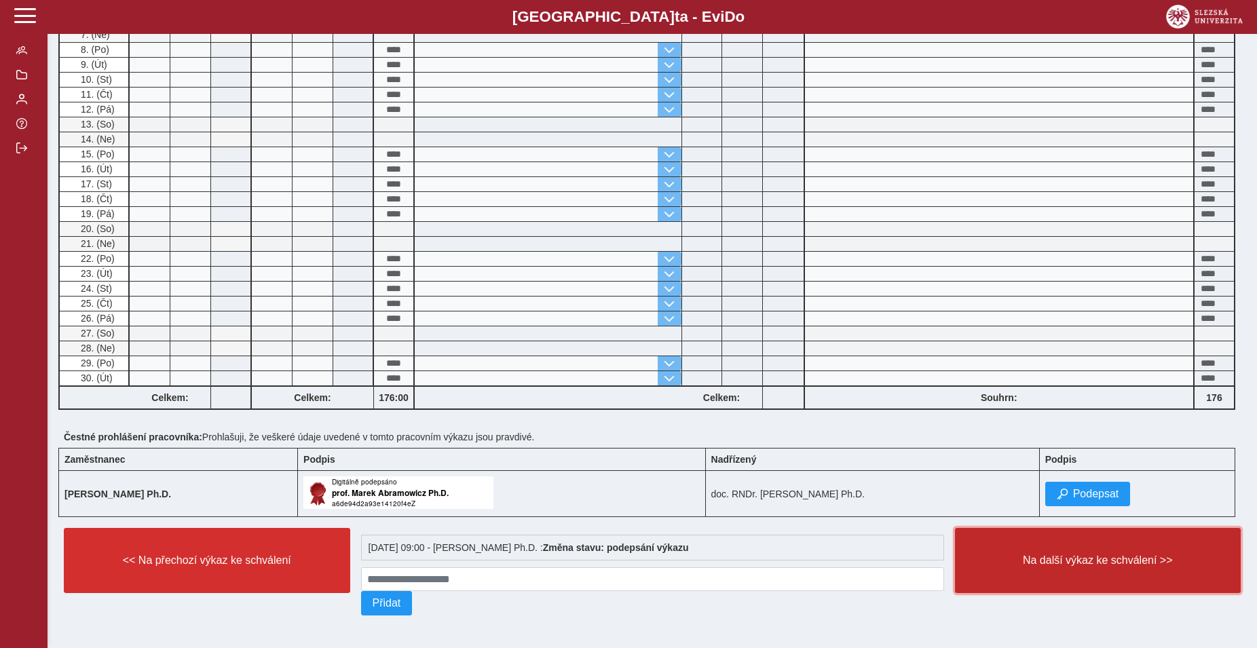
click at [1060, 555] on span "Na další výkaz ke schválení >>" at bounding box center [1098, 561] width 263 height 12
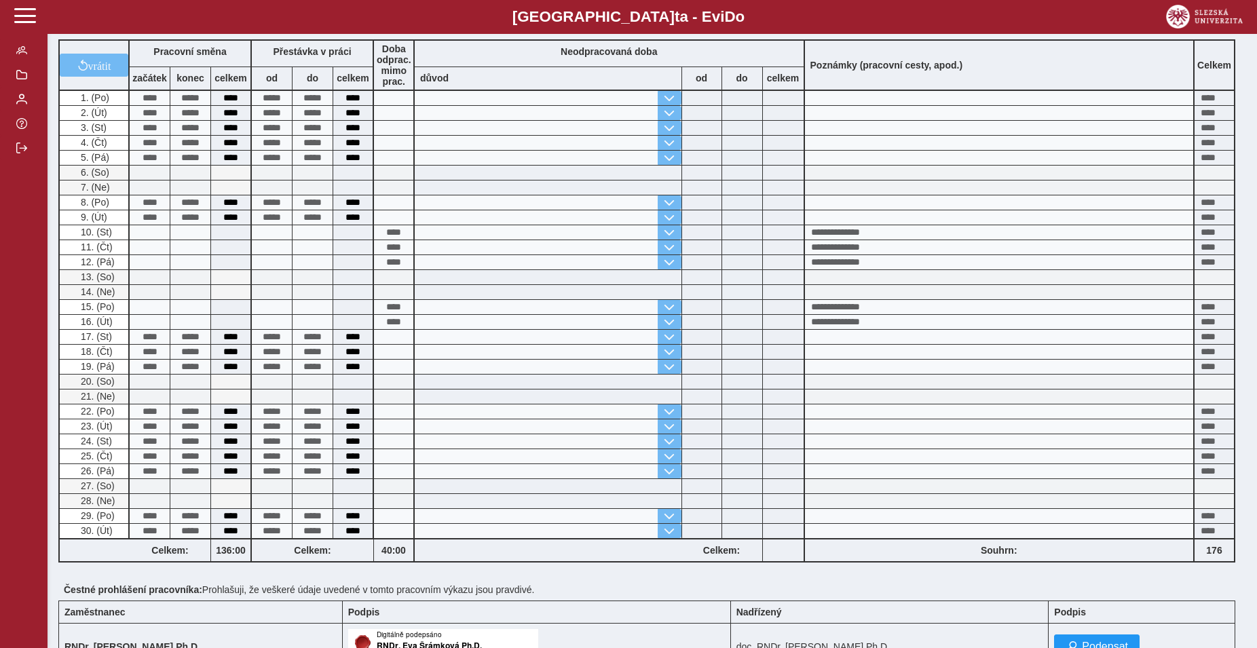
scroll to position [509, 0]
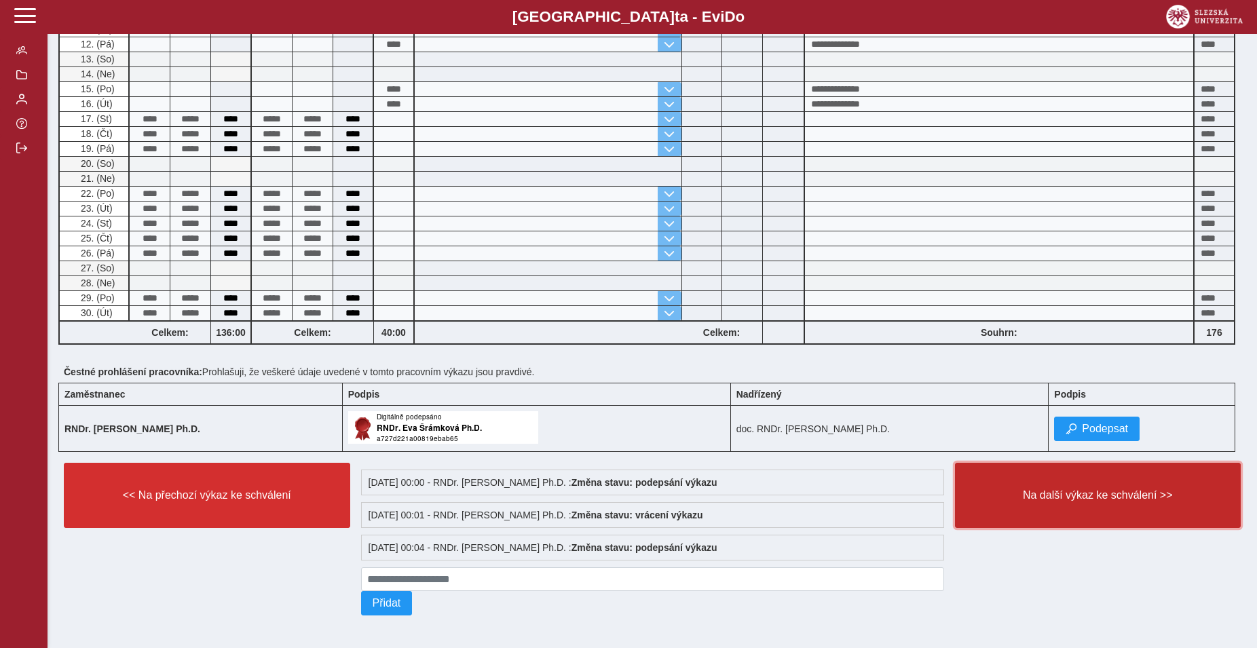
click at [1082, 496] on button "Na další výkaz ke schválení >>" at bounding box center [1098, 495] width 287 height 65
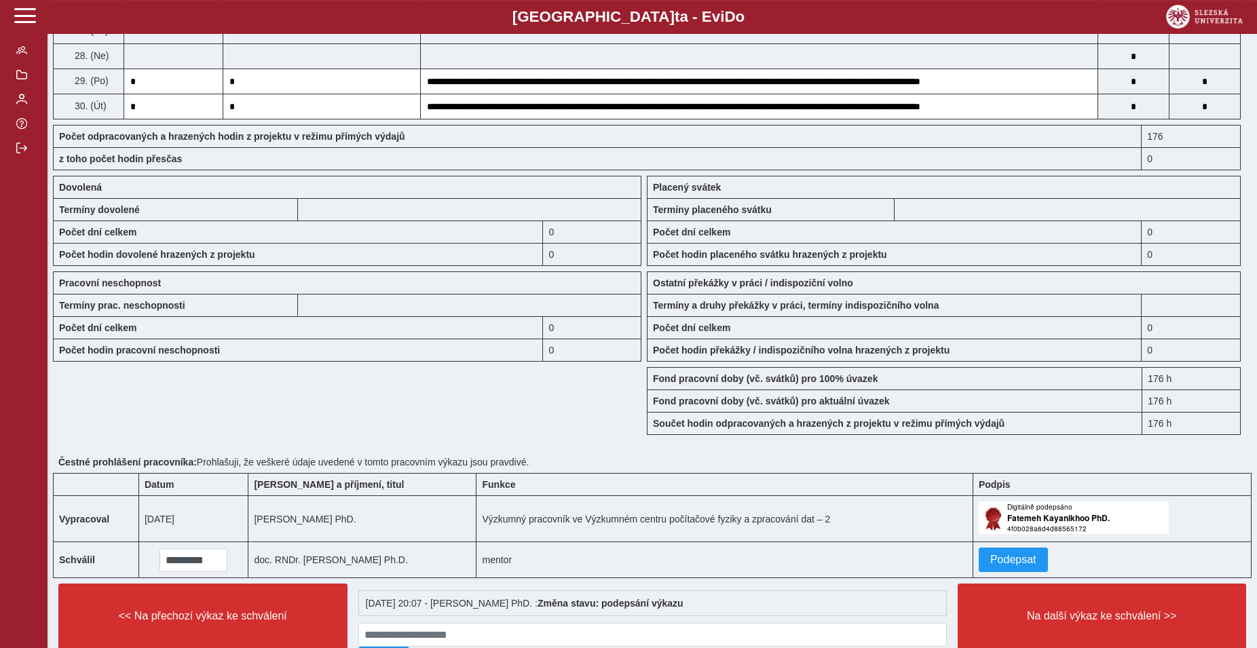
scroll to position [970, 0]
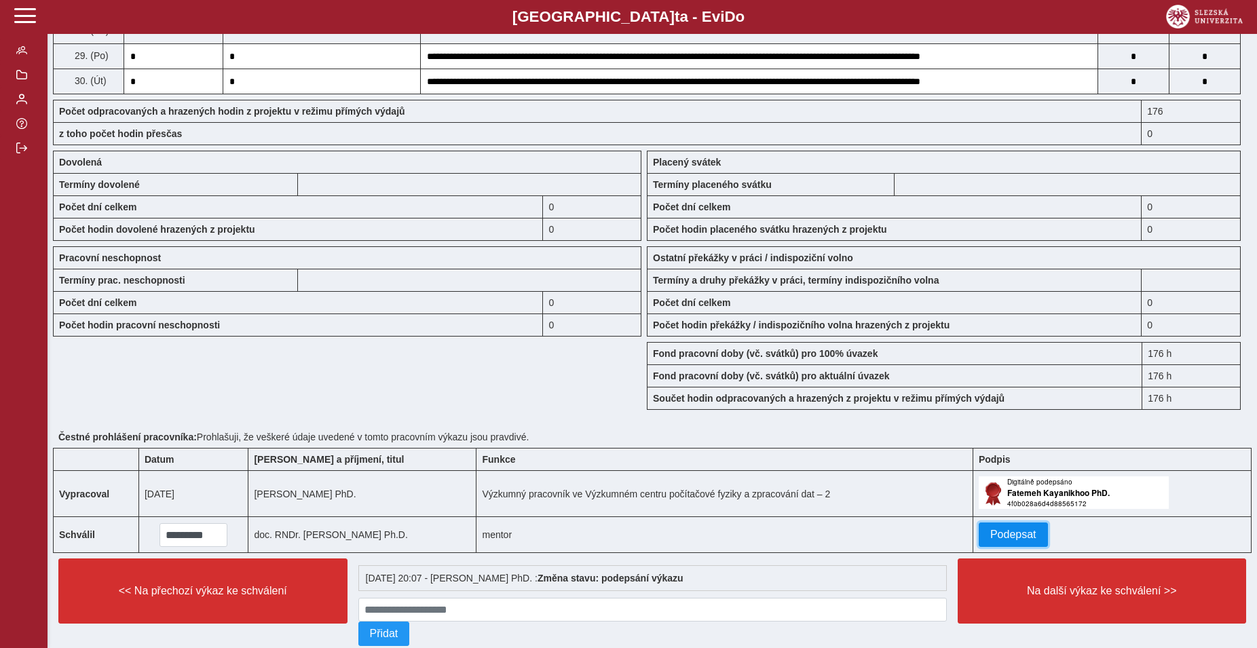
click at [1003, 541] on span "Podepsat" at bounding box center [1014, 535] width 46 height 12
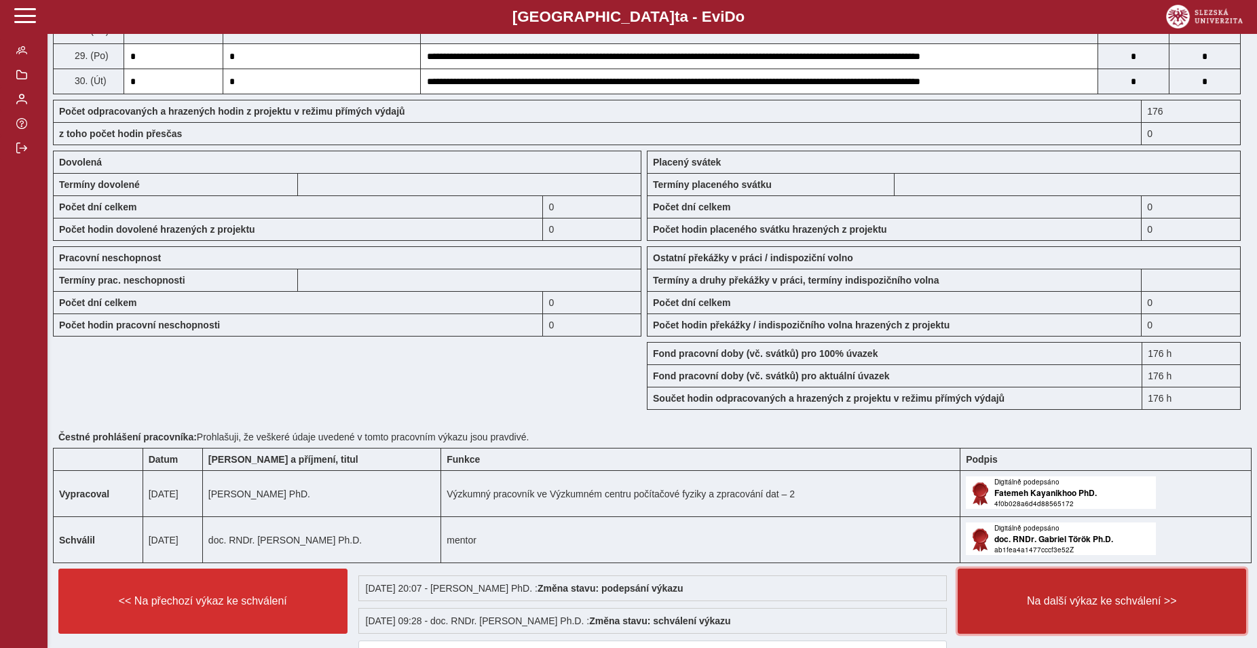
click at [1030, 608] on button "Na další výkaz ke schválení >>" at bounding box center [1102, 601] width 289 height 65
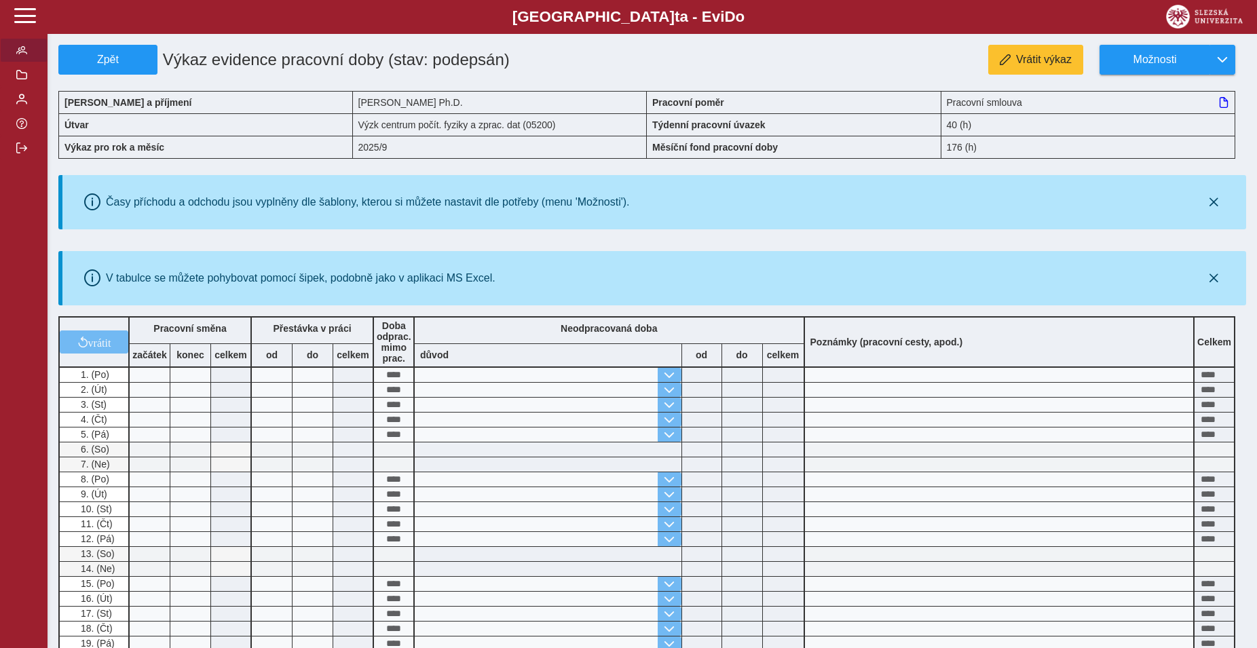
click at [28, 62] on button "button" at bounding box center [24, 50] width 48 height 24
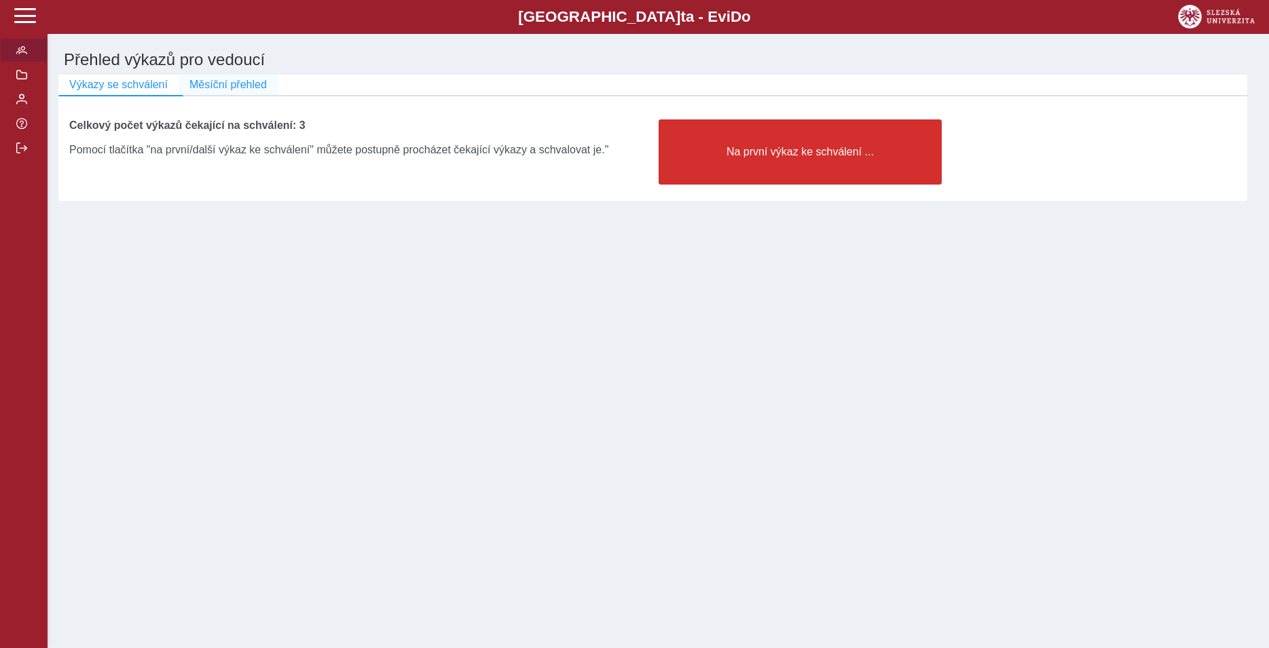
click at [236, 91] on span "Měsíční přehled" at bounding box center [227, 85] width 77 height 12
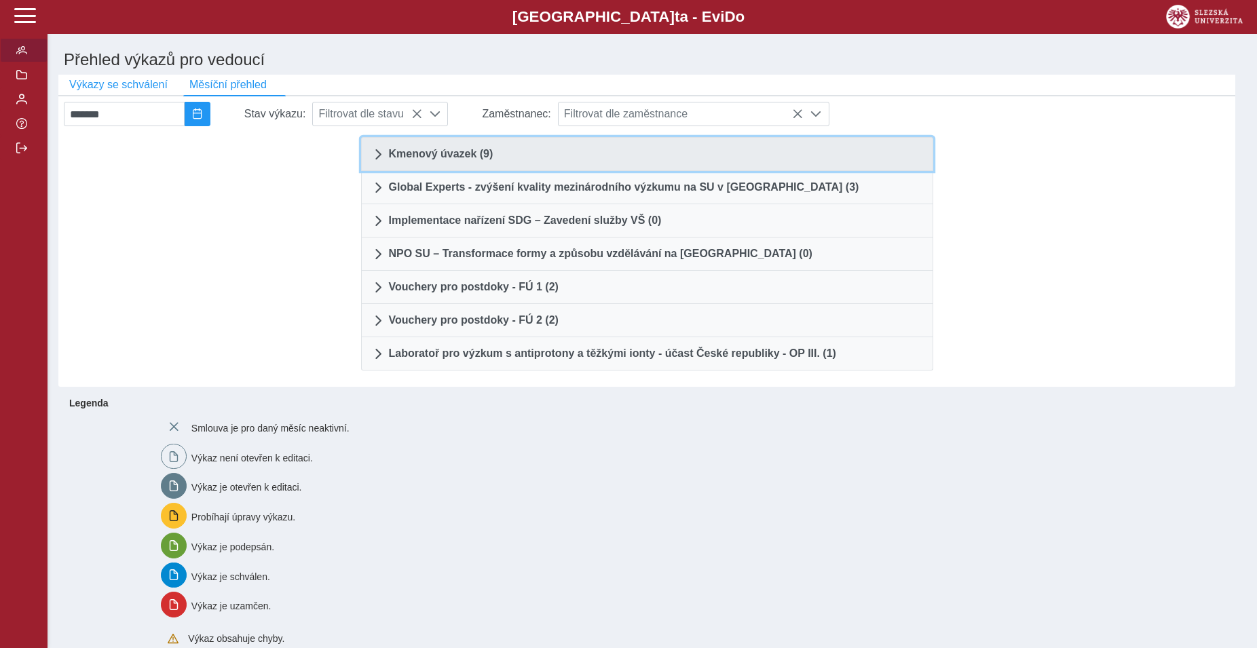
click at [418, 160] on span "Kmenový úvazek (9)" at bounding box center [441, 154] width 105 height 11
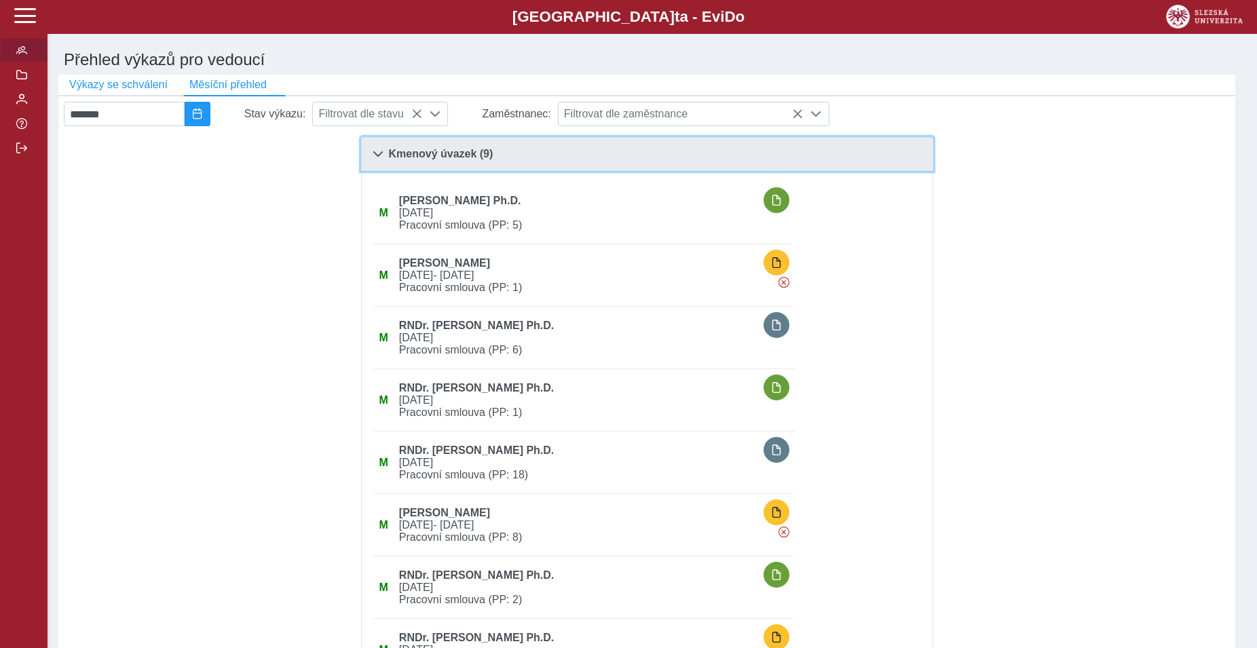
click at [380, 153] on span at bounding box center [378, 154] width 11 height 11
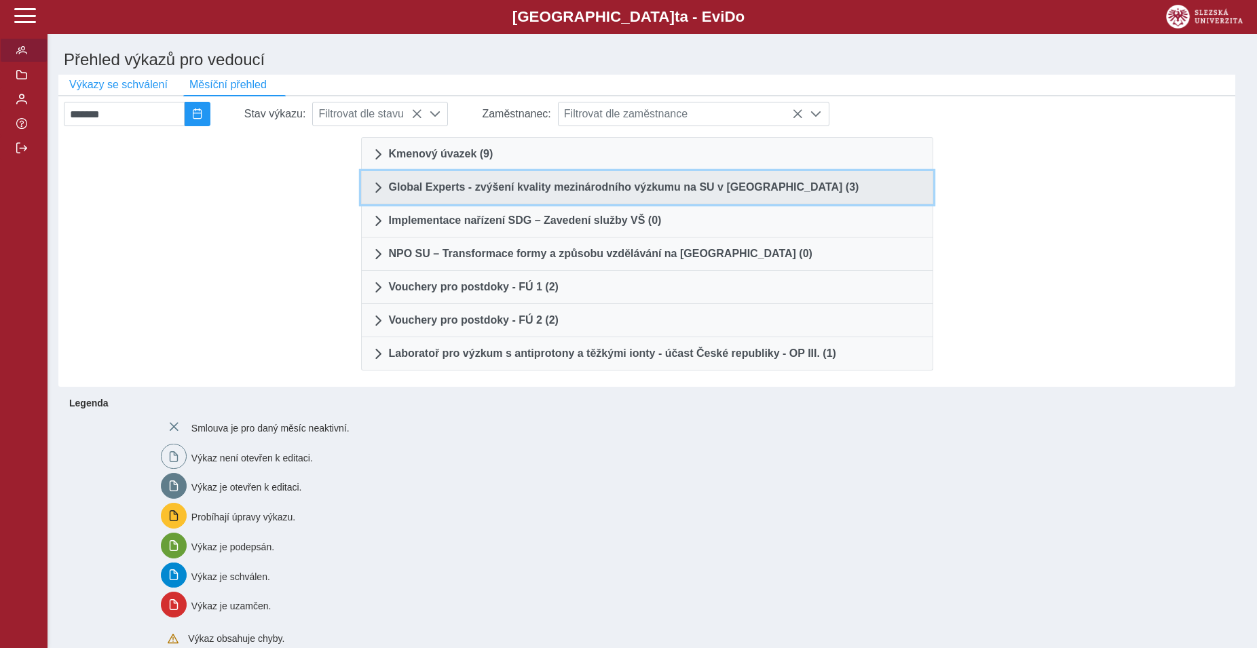
click at [382, 191] on span at bounding box center [378, 187] width 11 height 11
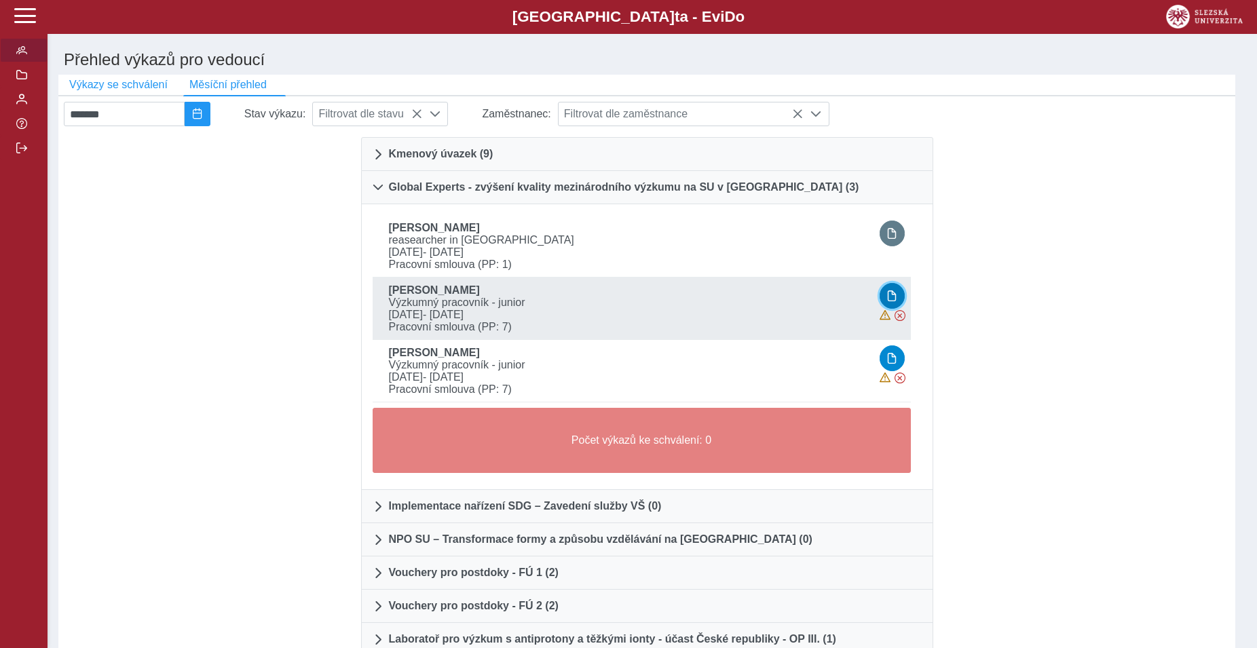
click at [885, 309] on button "button" at bounding box center [893, 296] width 26 height 26
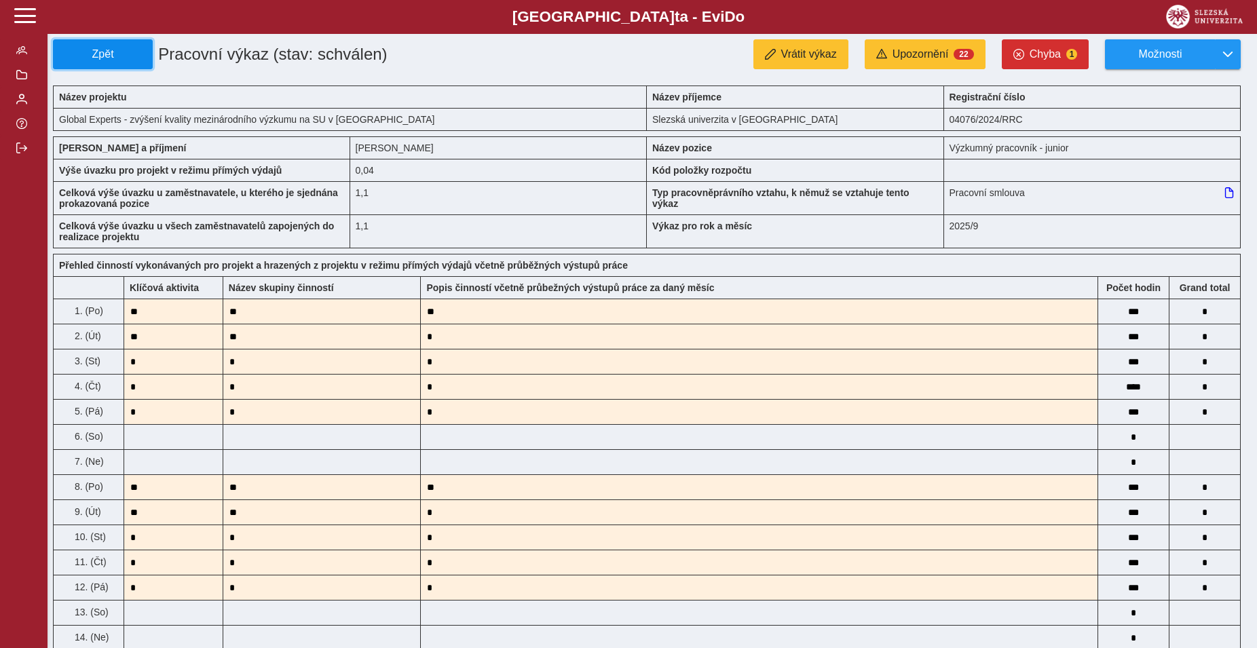
click at [130, 62] on button "Zpět" at bounding box center [103, 54] width 100 height 30
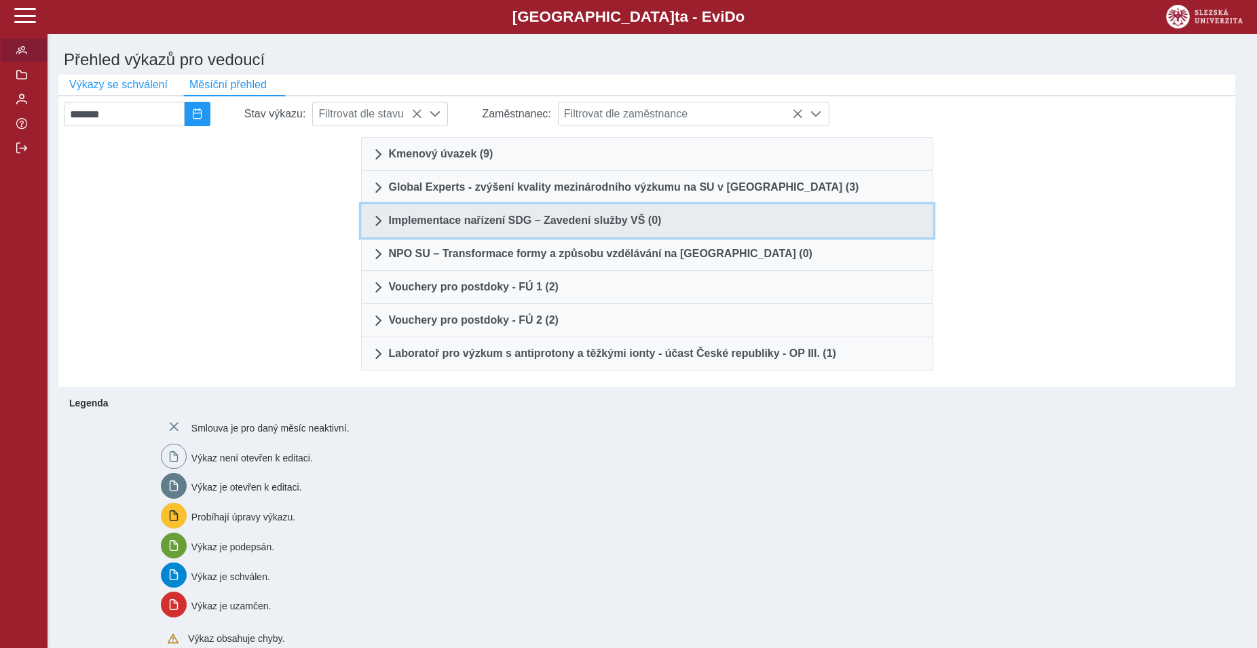
click at [379, 226] on span at bounding box center [378, 220] width 11 height 11
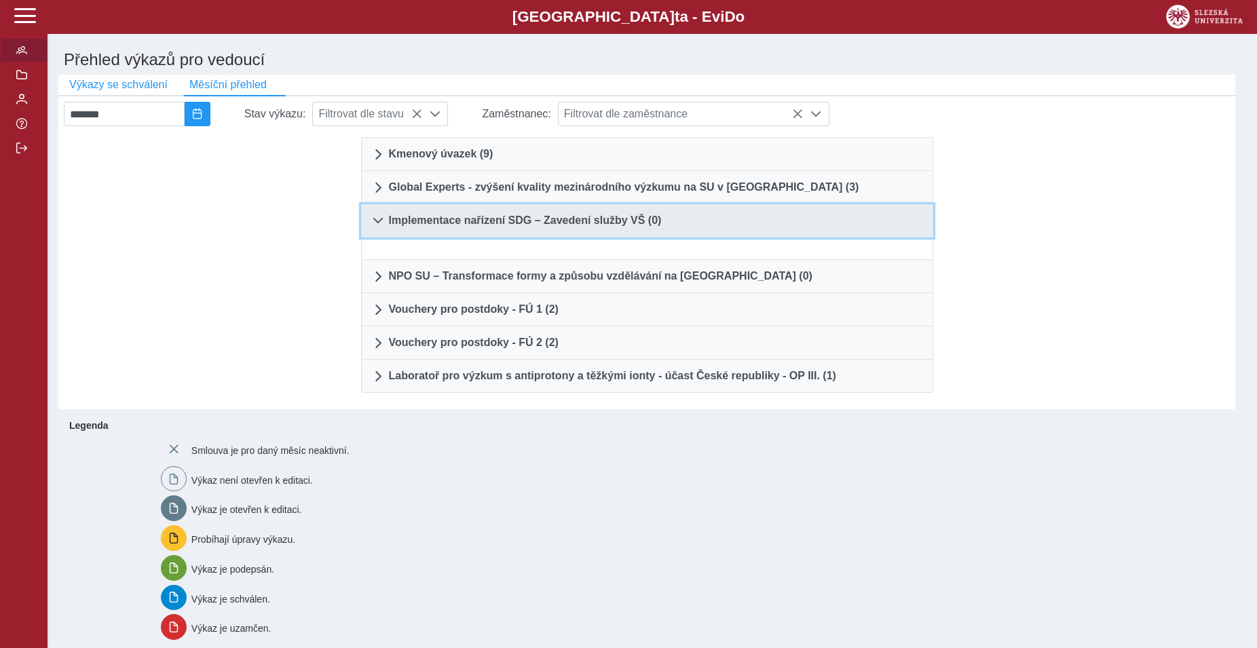
click at [379, 226] on span at bounding box center [378, 220] width 11 height 11
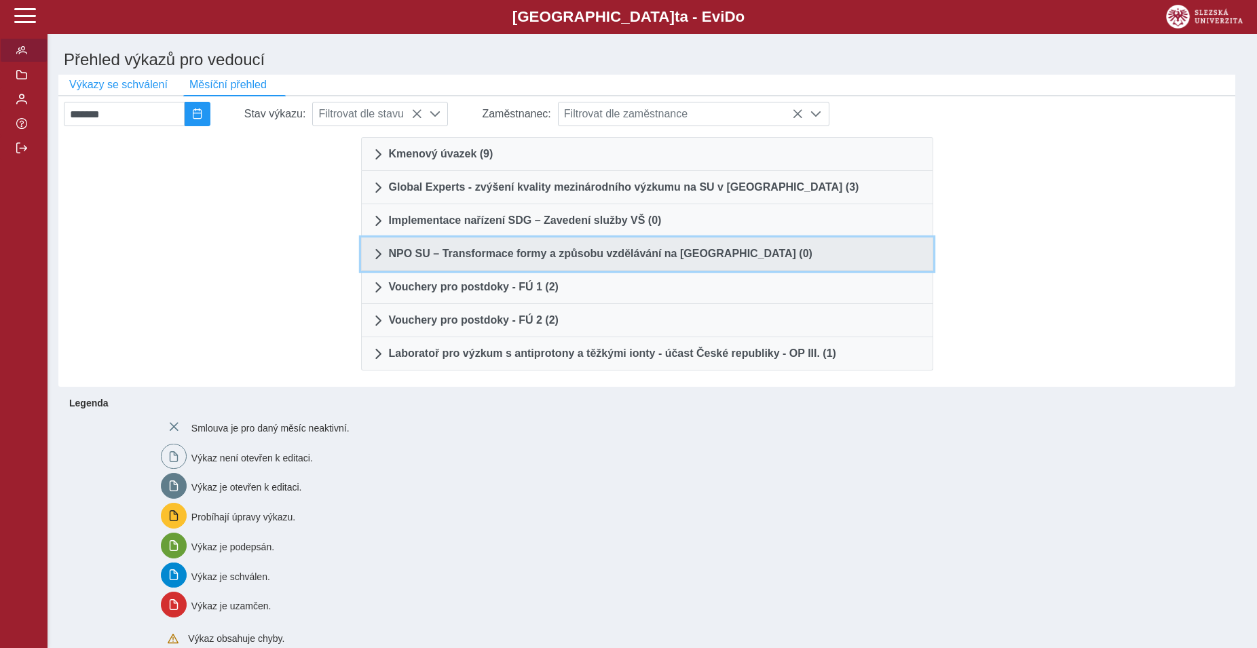
click at [380, 258] on span at bounding box center [378, 254] width 11 height 11
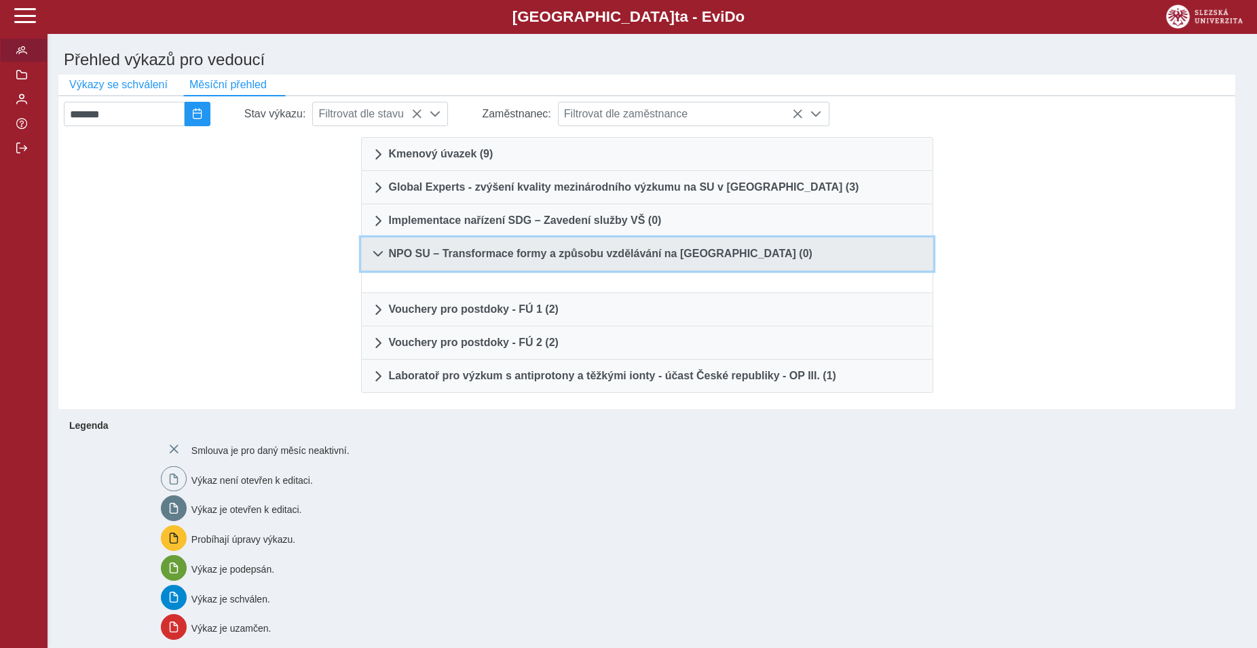
click at [380, 258] on span at bounding box center [378, 254] width 11 height 11
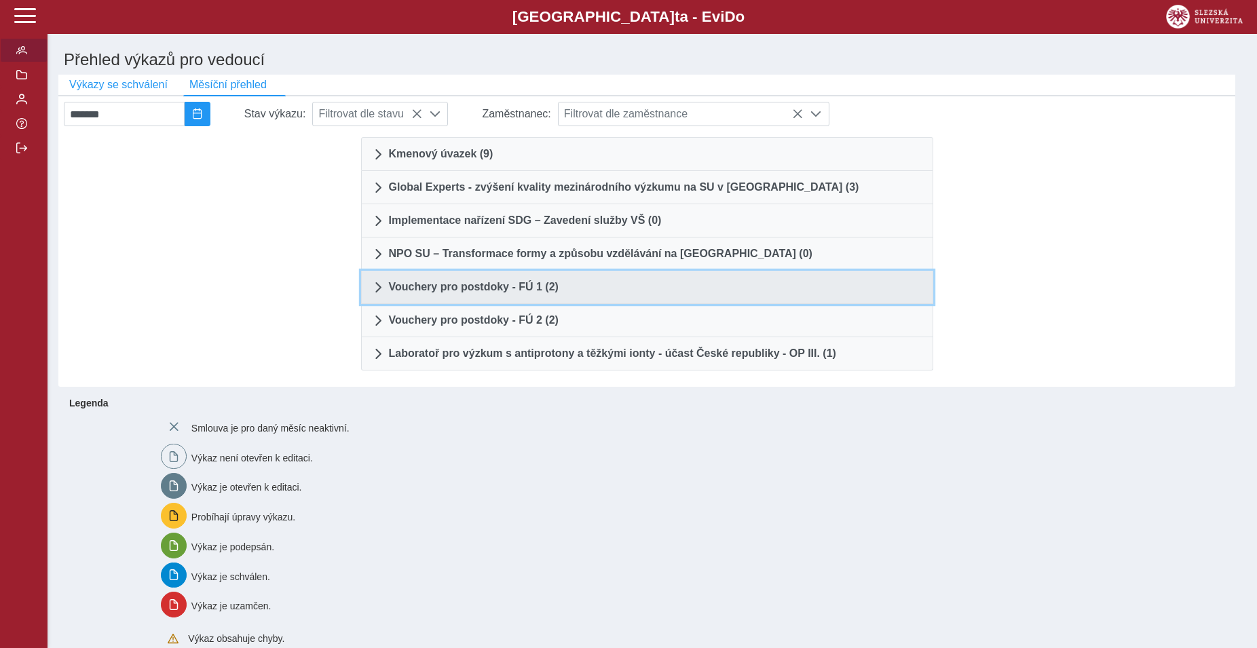
click at [380, 291] on span at bounding box center [378, 287] width 11 height 11
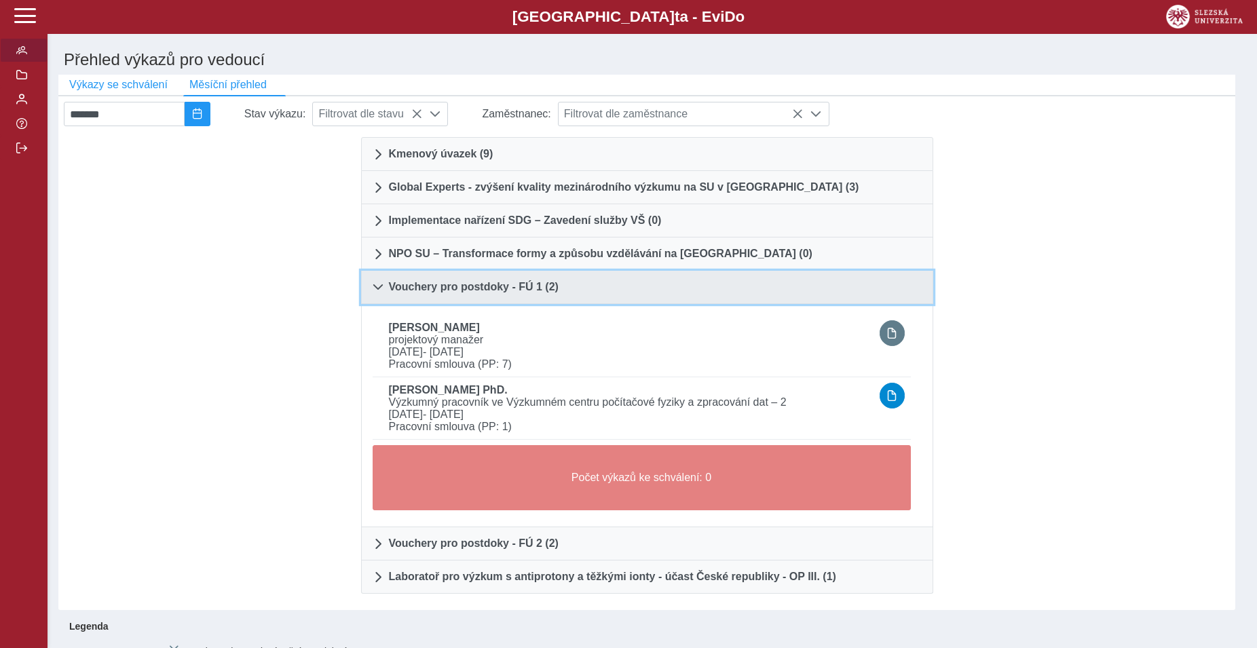
click at [375, 291] on span at bounding box center [378, 287] width 11 height 11
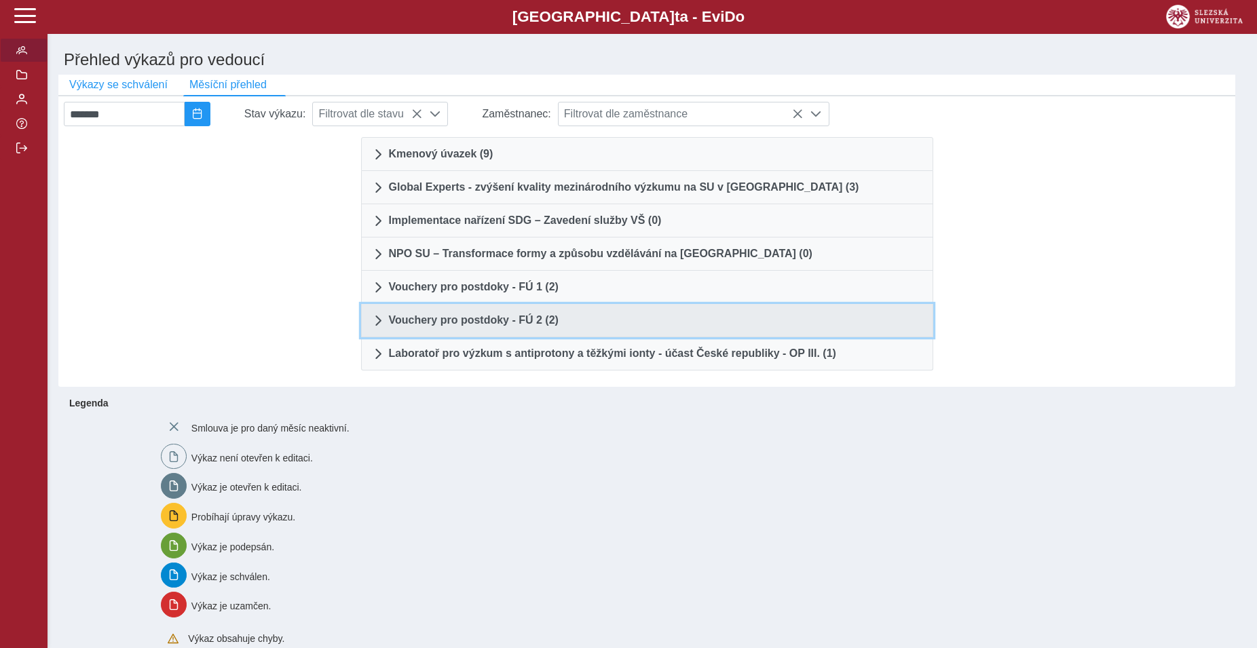
click at [379, 323] on span at bounding box center [378, 320] width 11 height 11
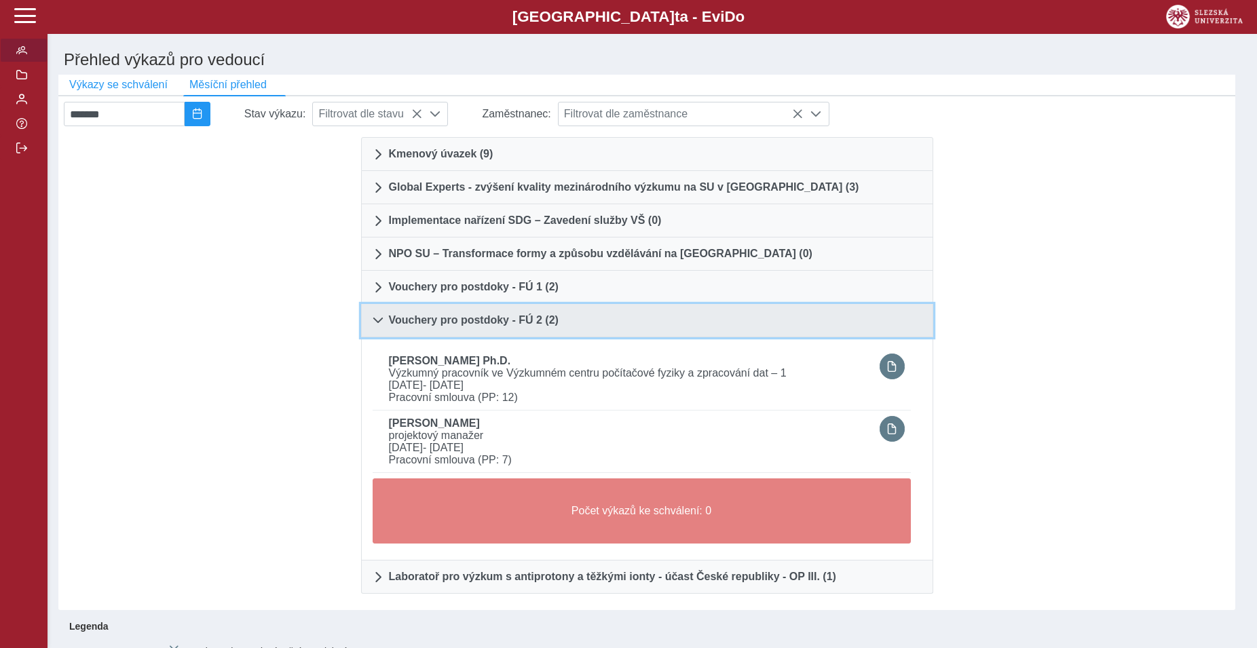
click at [379, 324] on span at bounding box center [378, 320] width 11 height 11
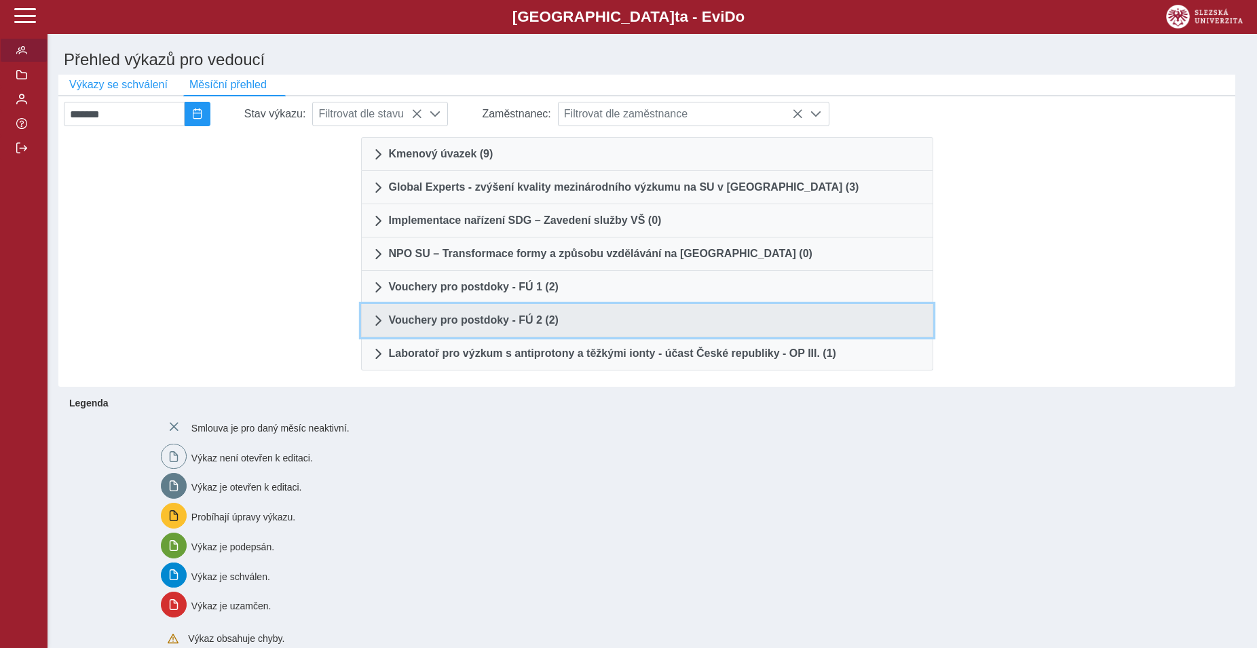
click at [376, 323] on span at bounding box center [378, 320] width 11 height 11
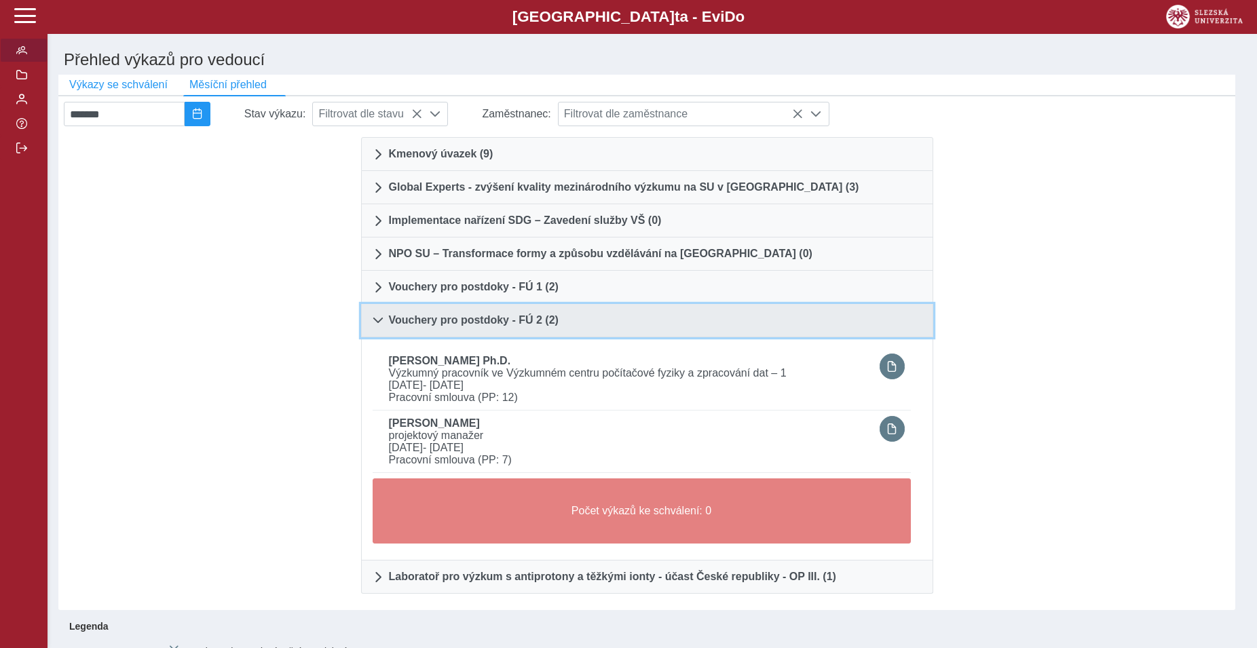
click at [378, 323] on span at bounding box center [378, 320] width 11 height 11
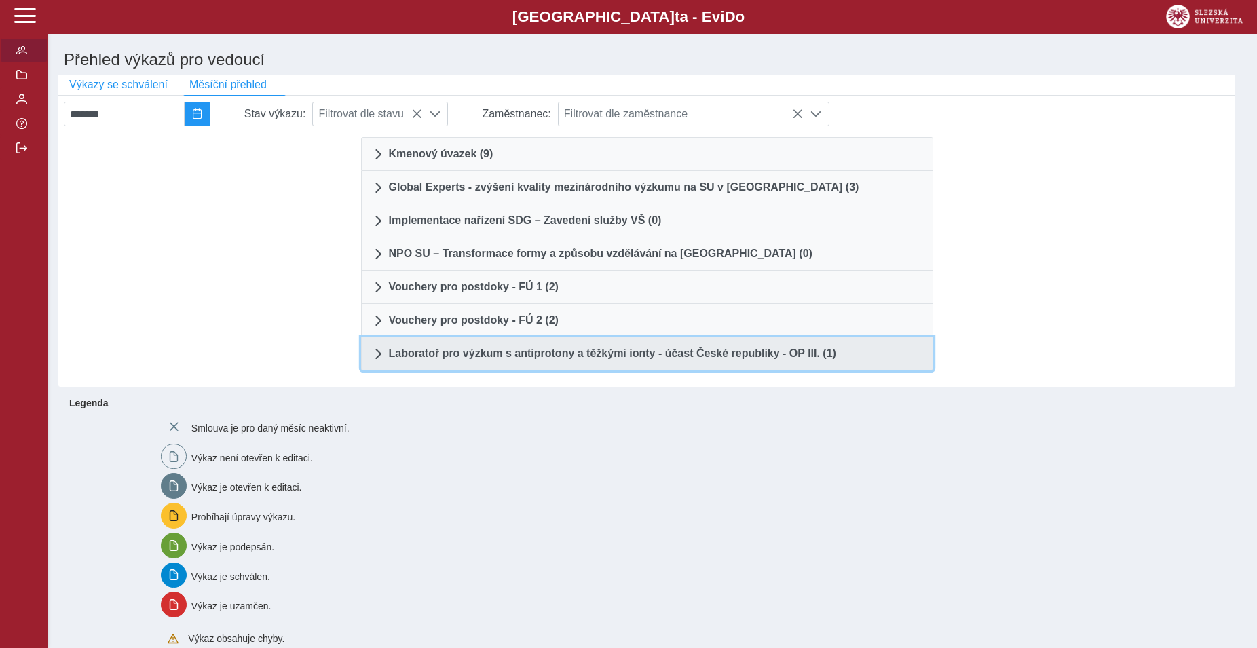
click at [384, 357] on link "Laboratoř pro výzkum s antiprotony a těžkými ionty - účast České republiky - OP…" at bounding box center [647, 353] width 572 height 33
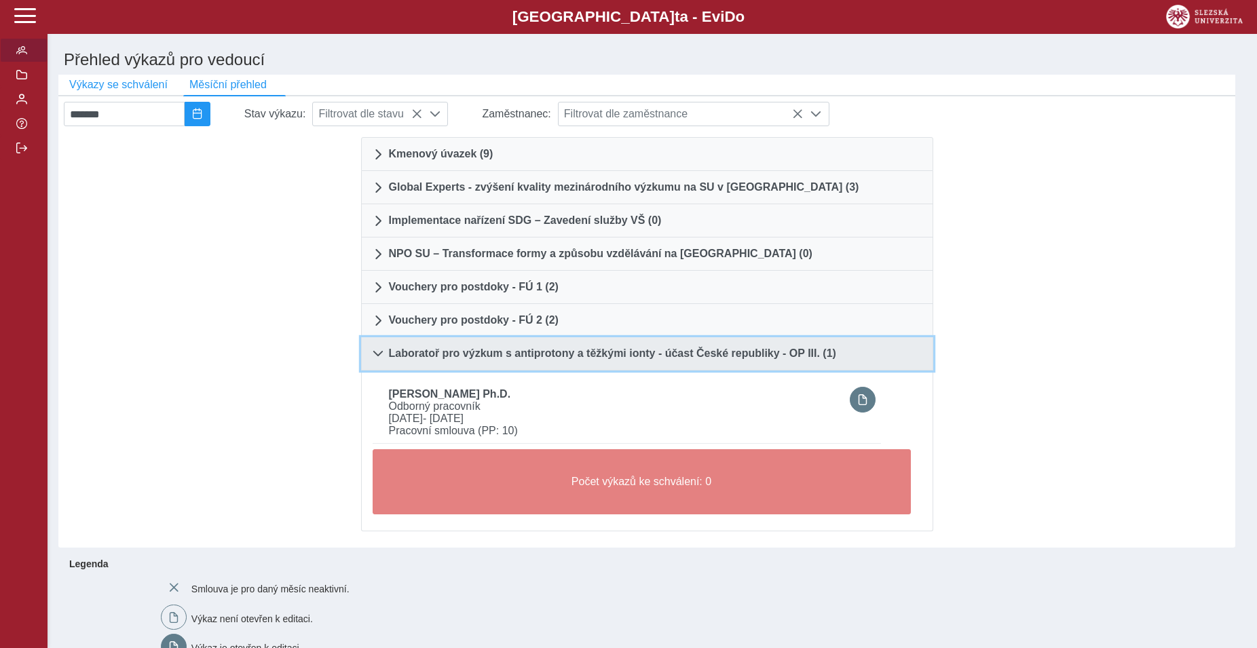
click at [377, 359] on span at bounding box center [378, 353] width 11 height 11
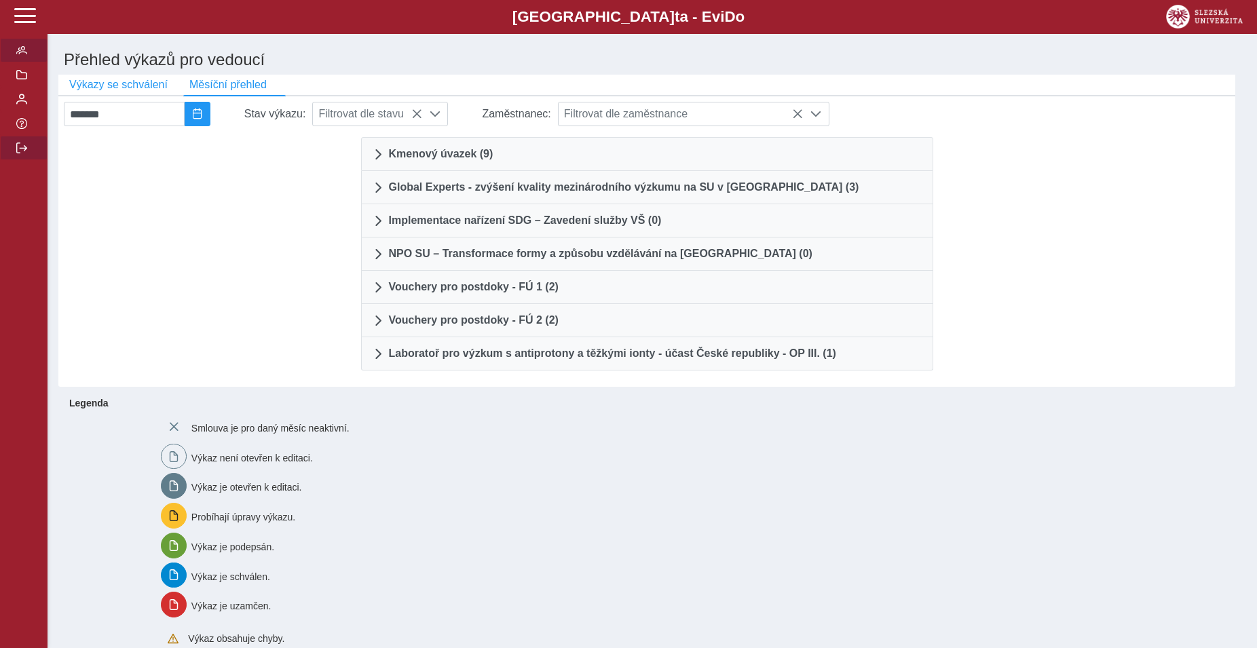
click at [32, 160] on button "button" at bounding box center [24, 148] width 48 height 24
